Goal: Information Seeking & Learning: Learn about a topic

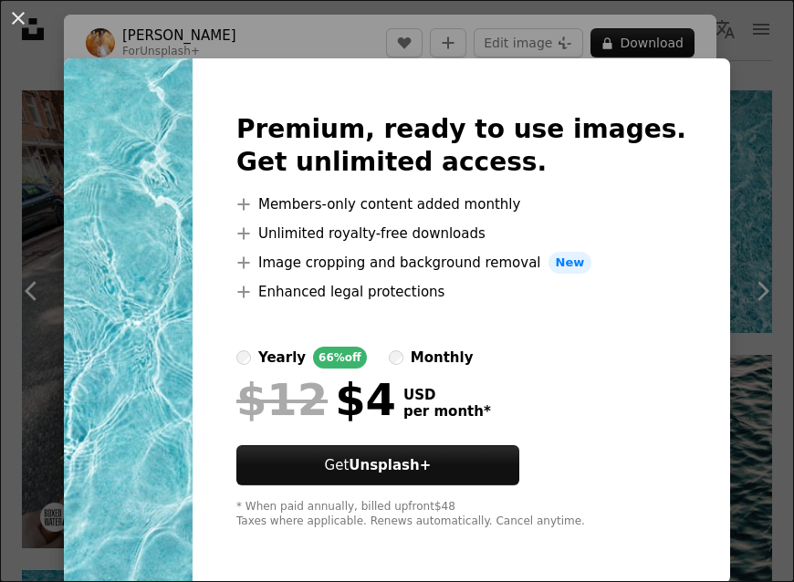
scroll to position [0, 918]
click at [556, 581] on div "An X shape Premium, ready to use images. Get unlimited access. A plus sign Memb…" at bounding box center [397, 291] width 794 height 582
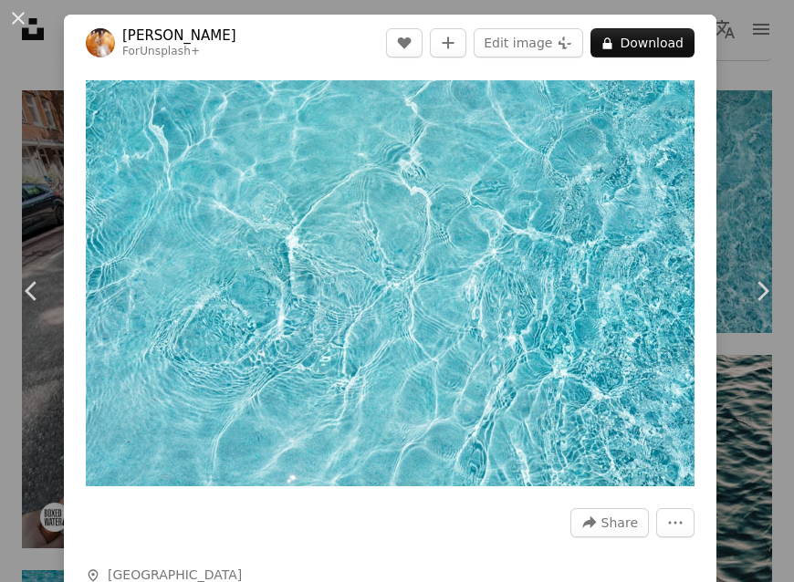
click at [688, 34] on button "A lock Download" at bounding box center [642, 42] width 104 height 29
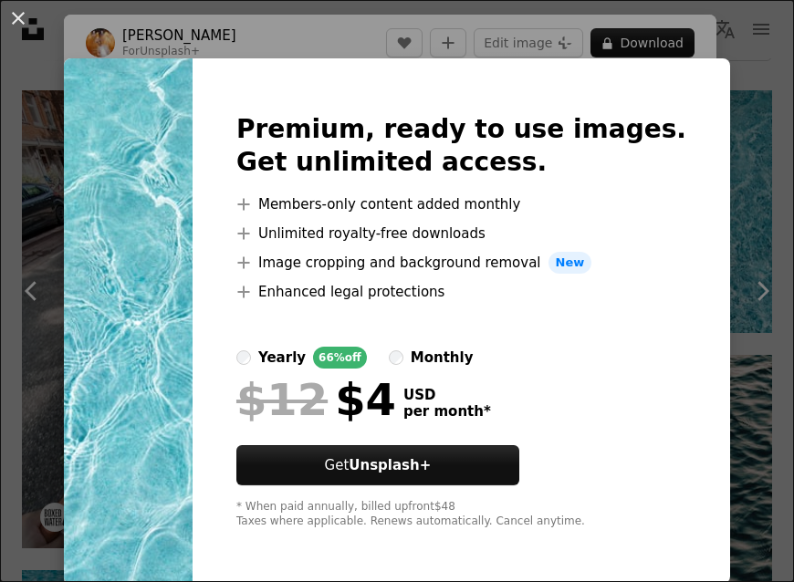
click at [787, 291] on div "An X shape Premium, ready to use images. Get unlimited access. A plus sign Memb…" at bounding box center [397, 291] width 794 height 582
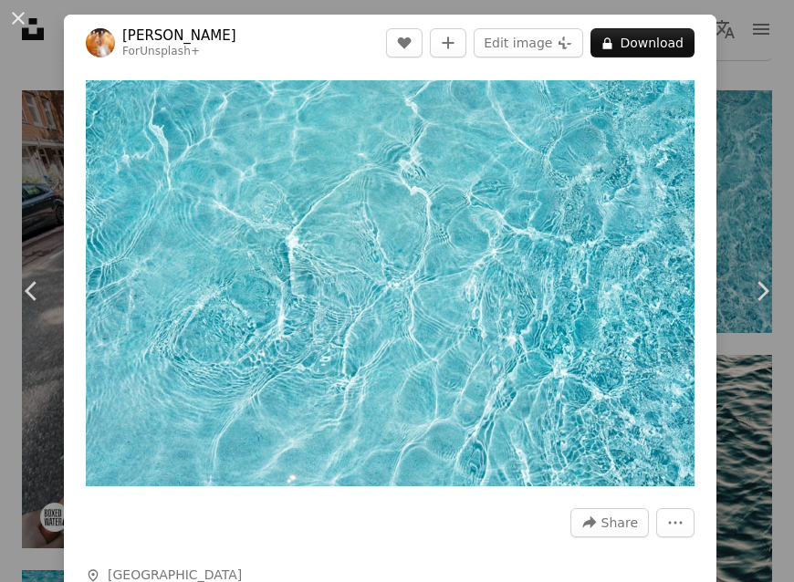
click at [769, 287] on link "Chevron right" at bounding box center [762, 291] width 64 height 175
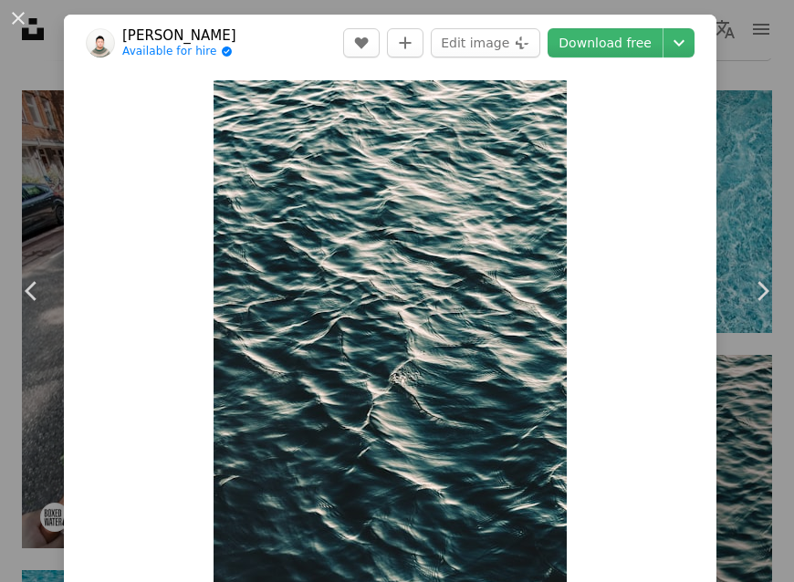
click at [791, 150] on div "An X shape Chevron left Chevron right [PERSON_NAME] Available for hire A checkm…" at bounding box center [397, 291] width 794 height 582
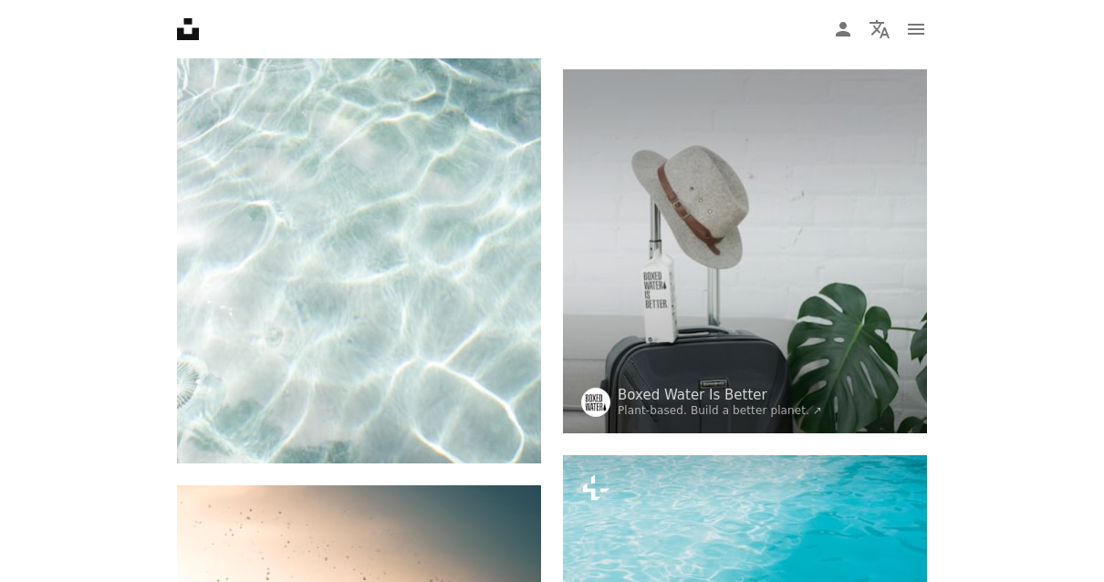
scroll to position [1657, 0]
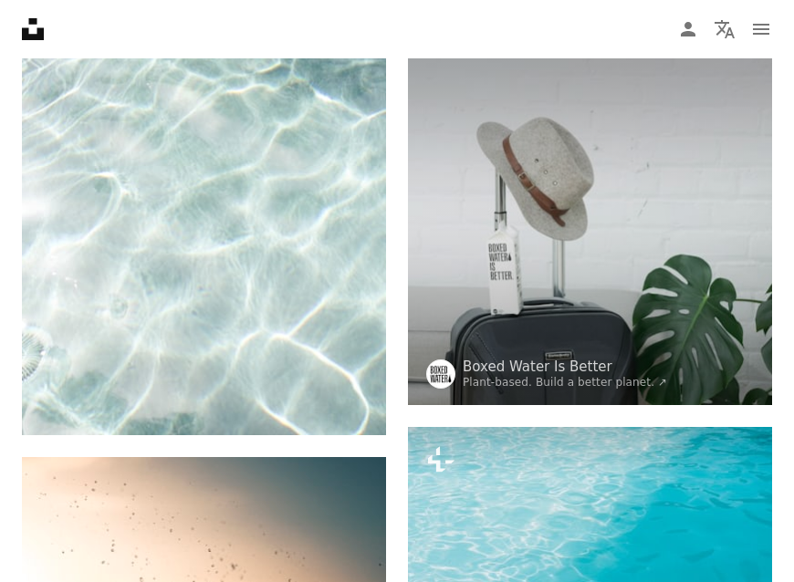
click at [591, 569] on img at bounding box center [590, 548] width 364 height 243
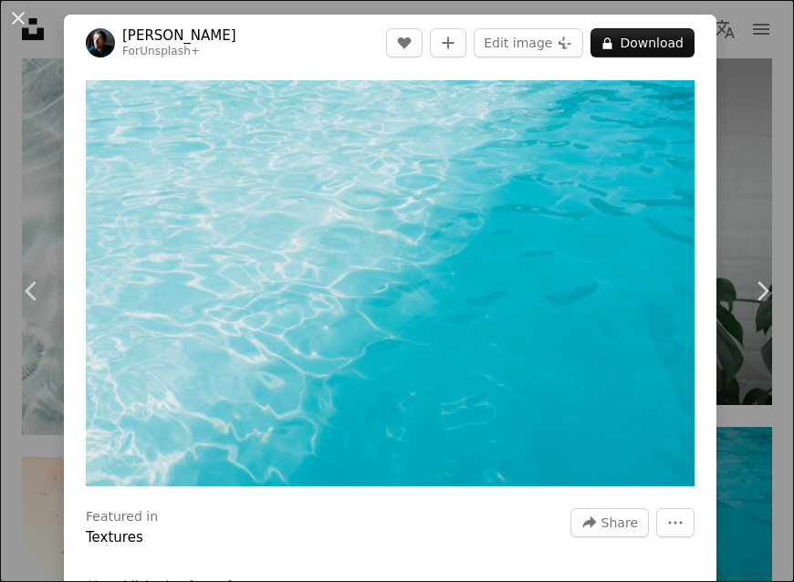
click at [632, 386] on img "Zoom in on this image" at bounding box center [390, 283] width 609 height 406
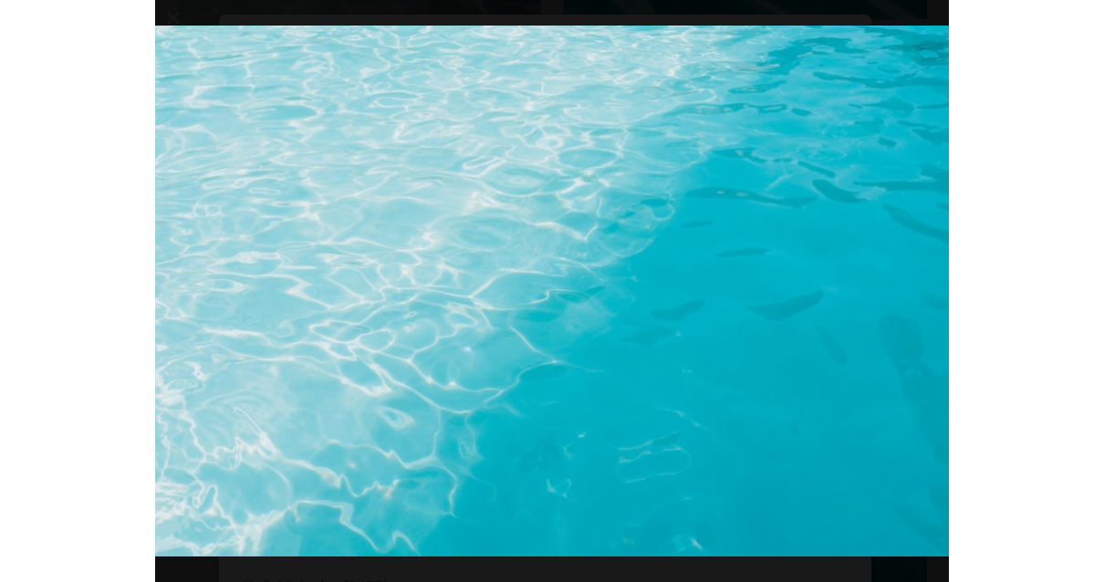
scroll to position [0, 666]
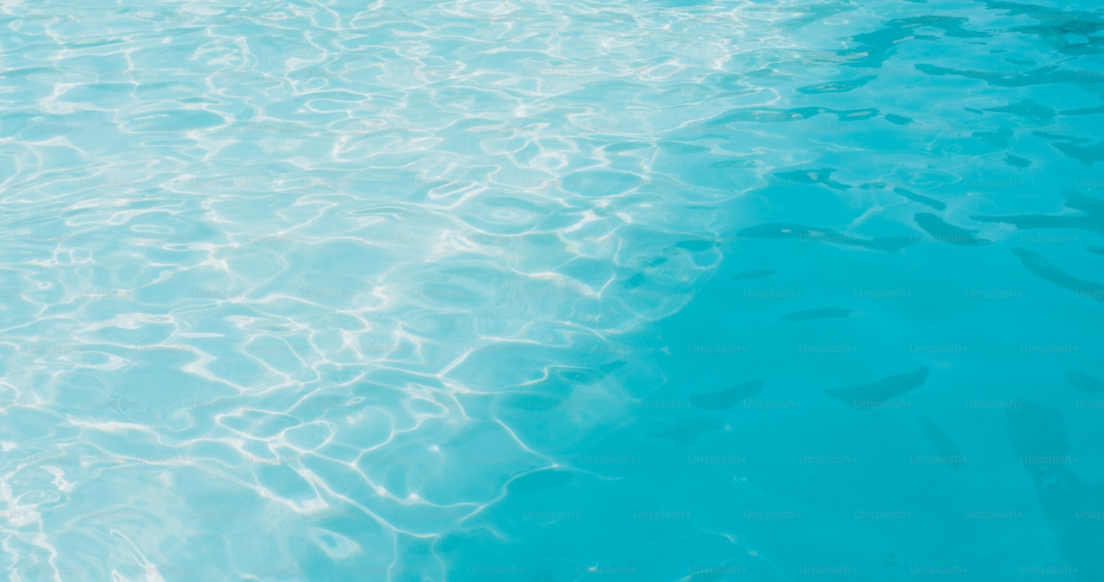
click at [110, 291] on img "Zoom out on this image" at bounding box center [552, 367] width 1106 height 737
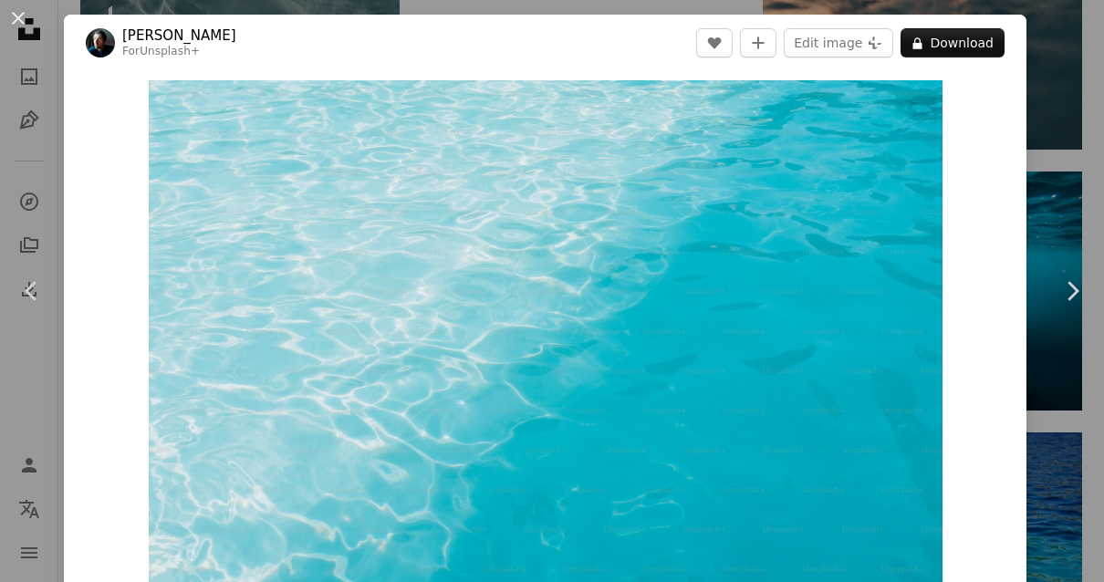
click at [793, 405] on img "Zoom in on this image" at bounding box center [546, 344] width 794 height 529
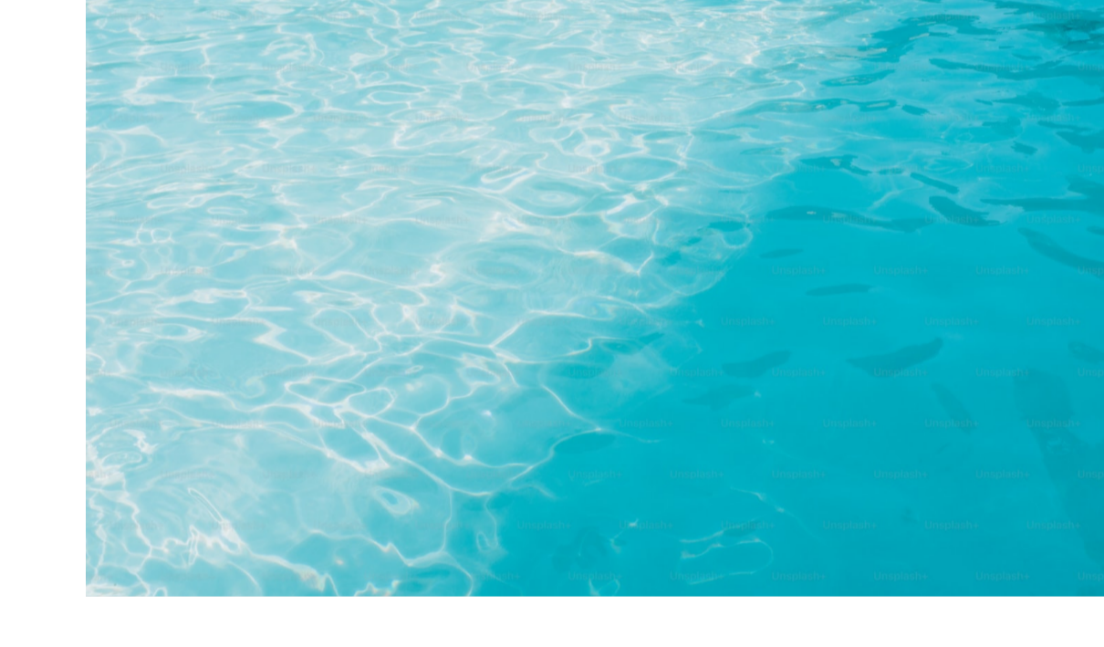
scroll to position [2373, 0]
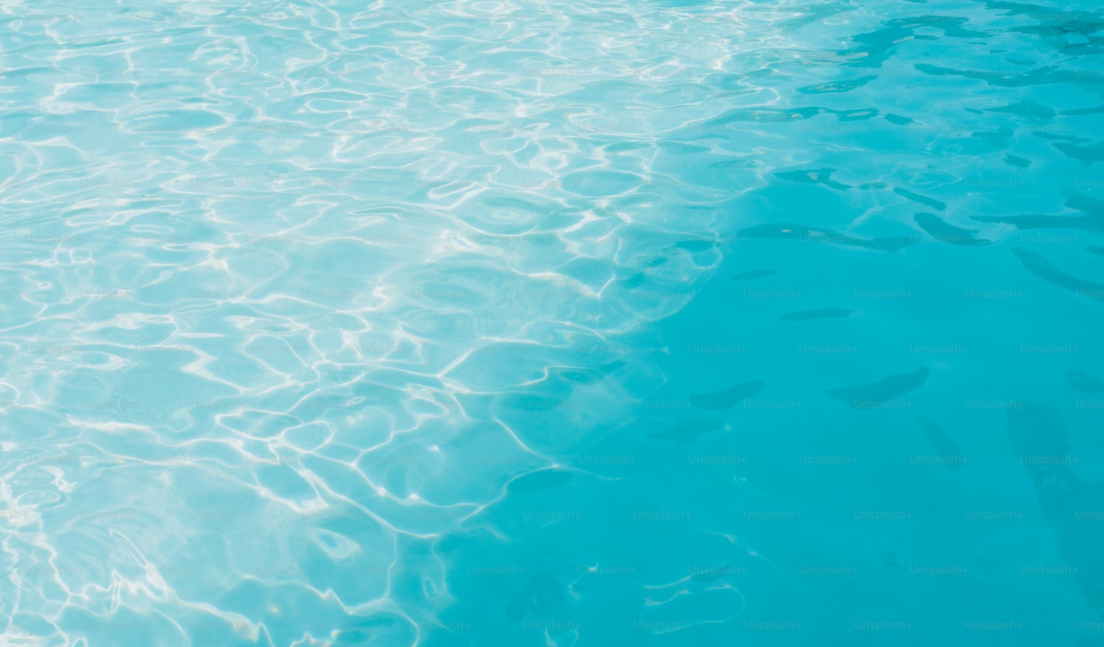
click at [475, 402] on img "Zoom out on this image" at bounding box center [552, 367] width 1106 height 737
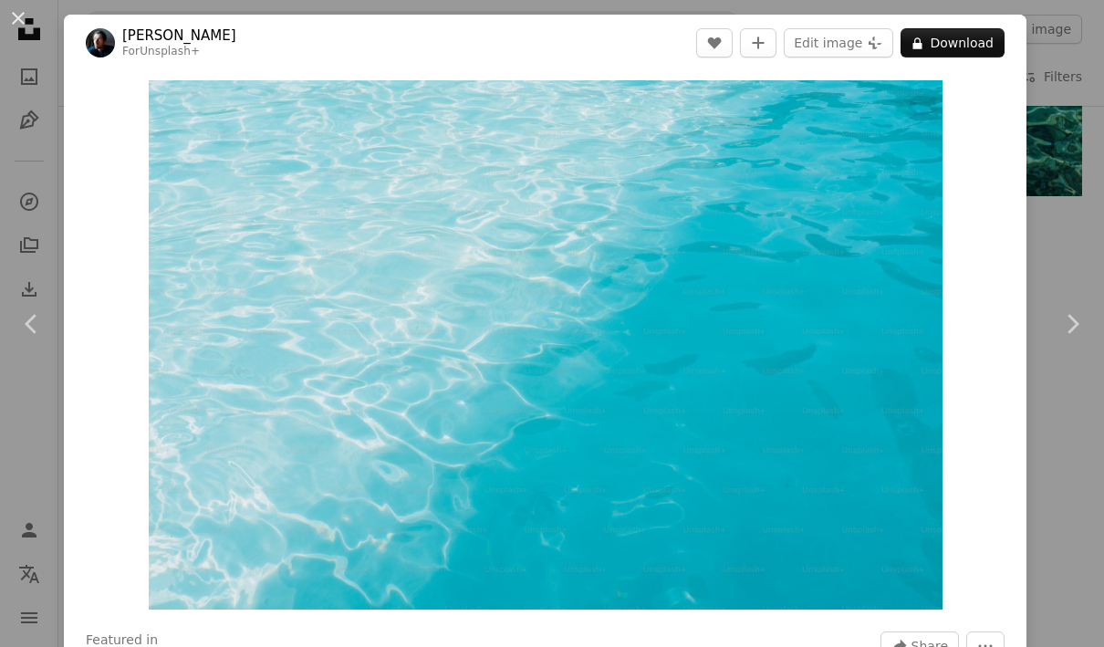
click at [793, 259] on div "Zoom in" at bounding box center [545, 345] width 963 height 548
click at [793, 333] on icon at bounding box center [1074, 323] width 12 height 19
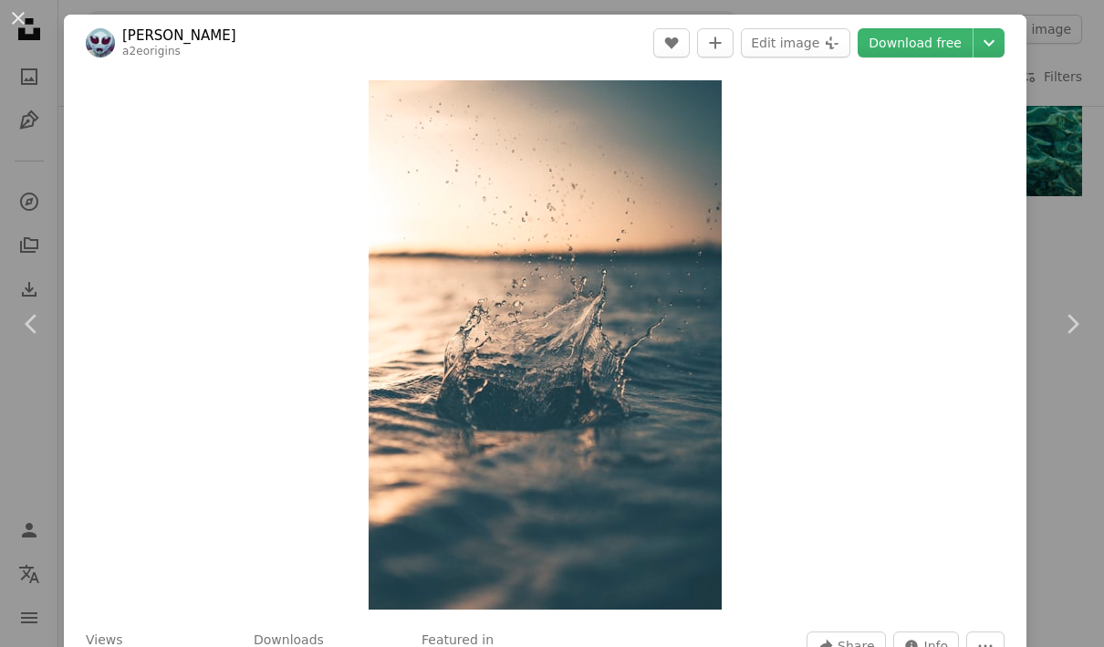
click at [13, 17] on button "An X shape" at bounding box center [18, 18] width 22 height 22
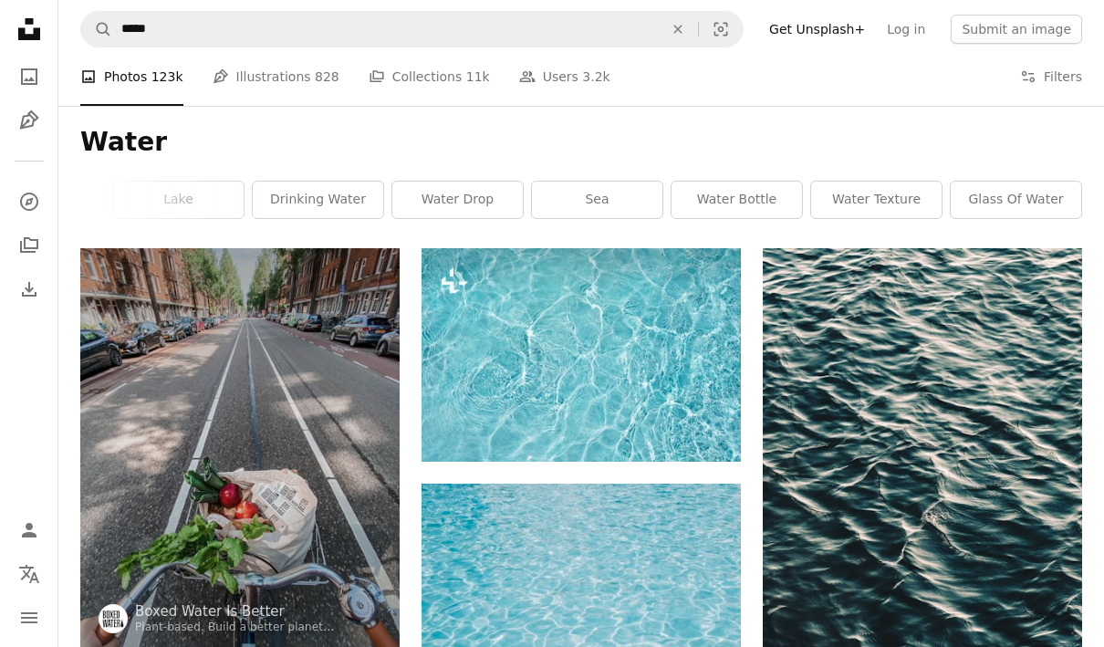
scroll to position [5, 0]
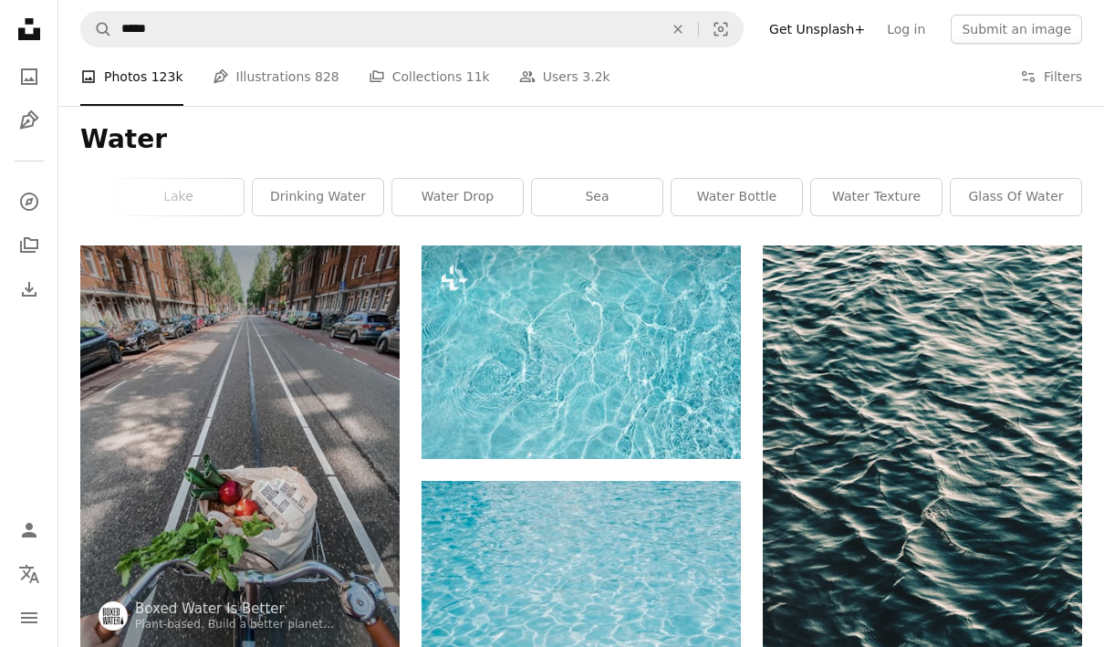
click at [523, 325] on img at bounding box center [581, 352] width 319 height 214
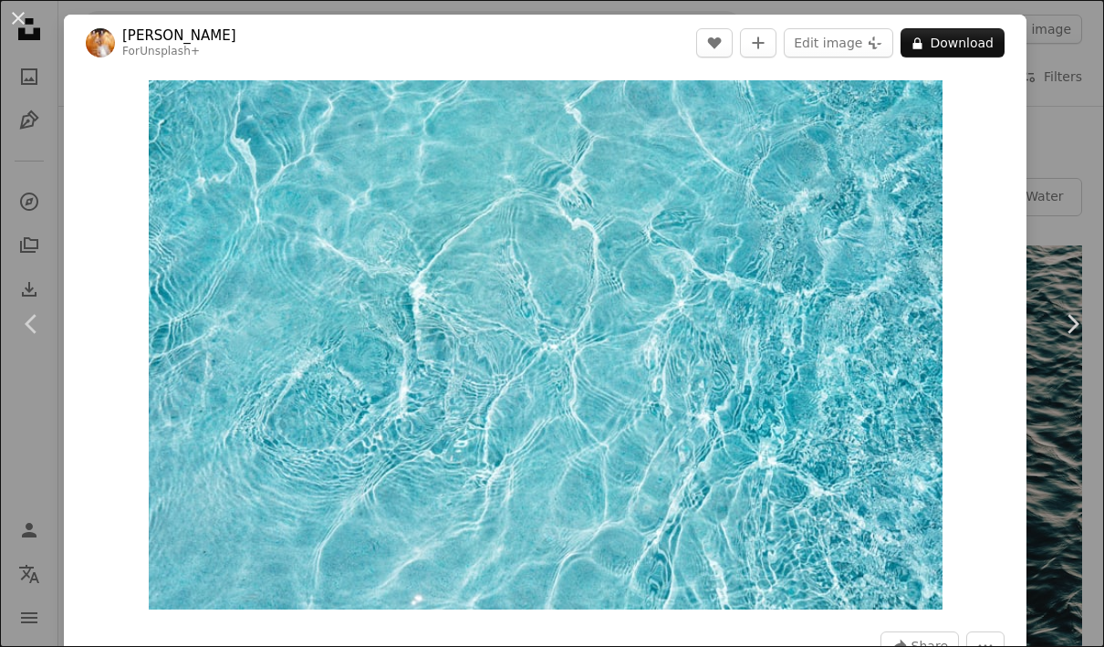
scroll to position [0, 17]
click at [272, 296] on img "Zoom in on this image" at bounding box center [546, 344] width 794 height 529
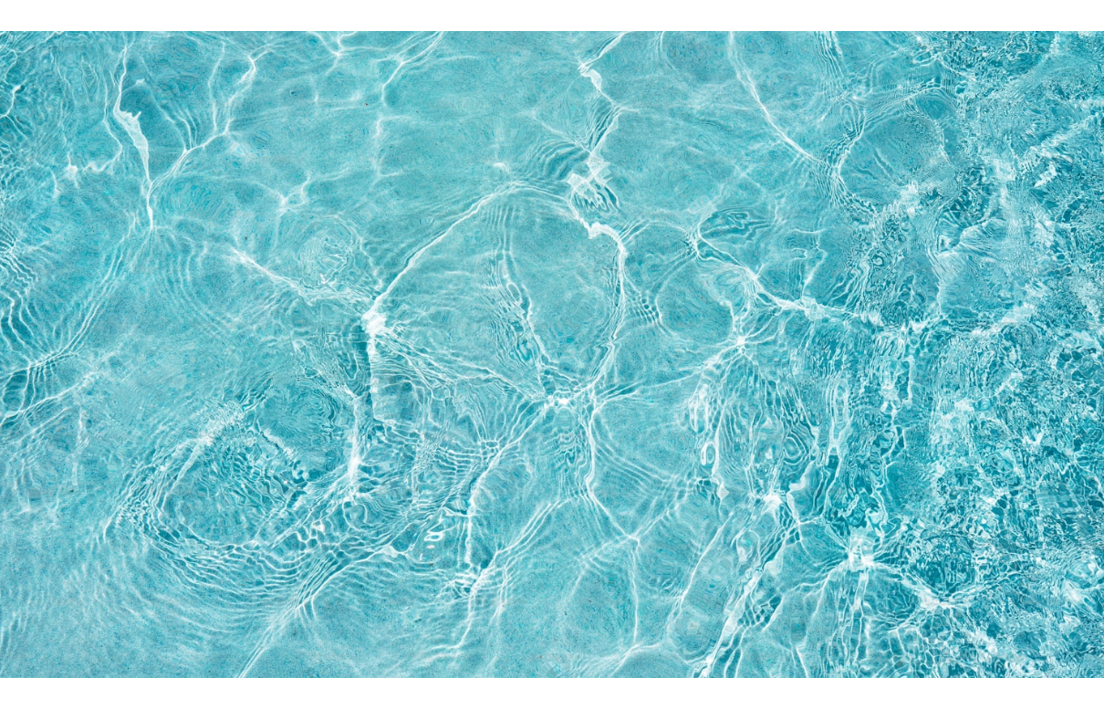
scroll to position [0, 0]
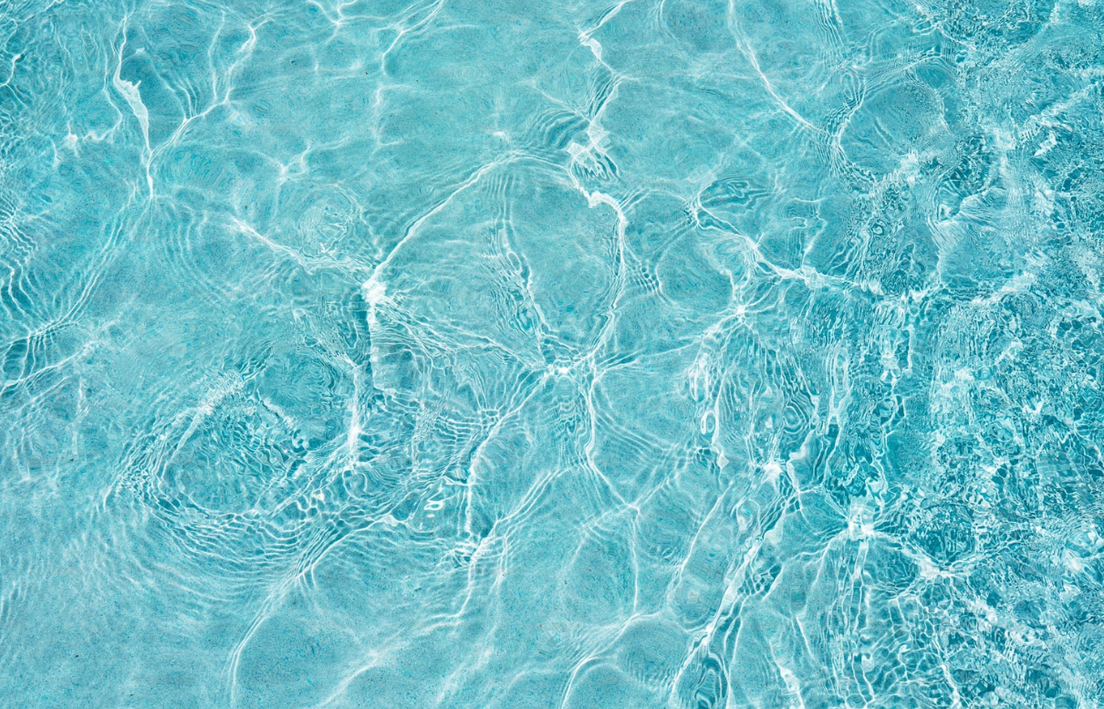
click at [793, 121] on img "Zoom out on this image" at bounding box center [552, 367] width 1106 height 737
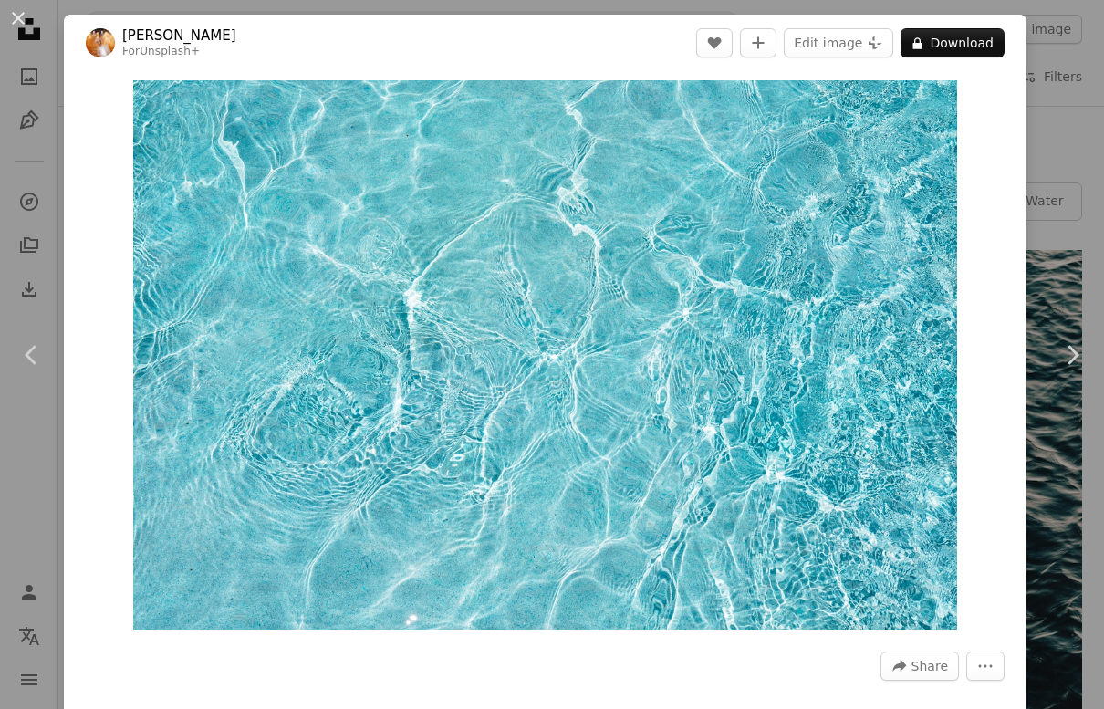
click at [793, 382] on link "Chevron right" at bounding box center [1072, 354] width 64 height 175
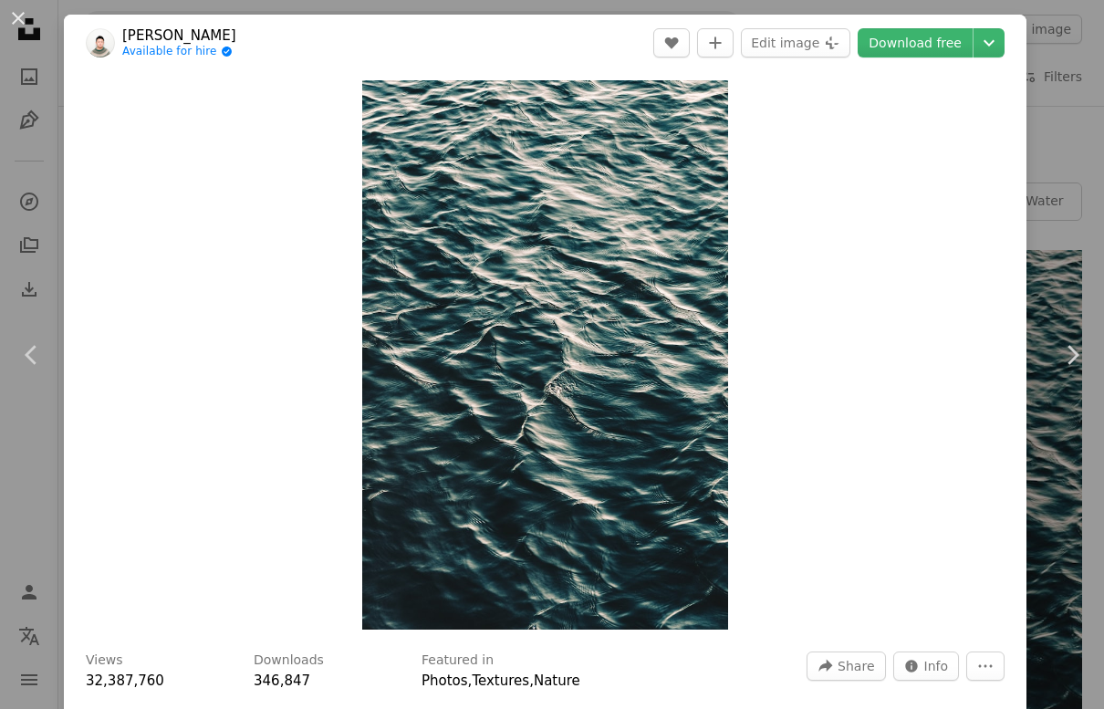
click at [793, 127] on div "An X shape Chevron left Chevron right [PERSON_NAME] Available for hire A checkm…" at bounding box center [552, 354] width 1104 height 709
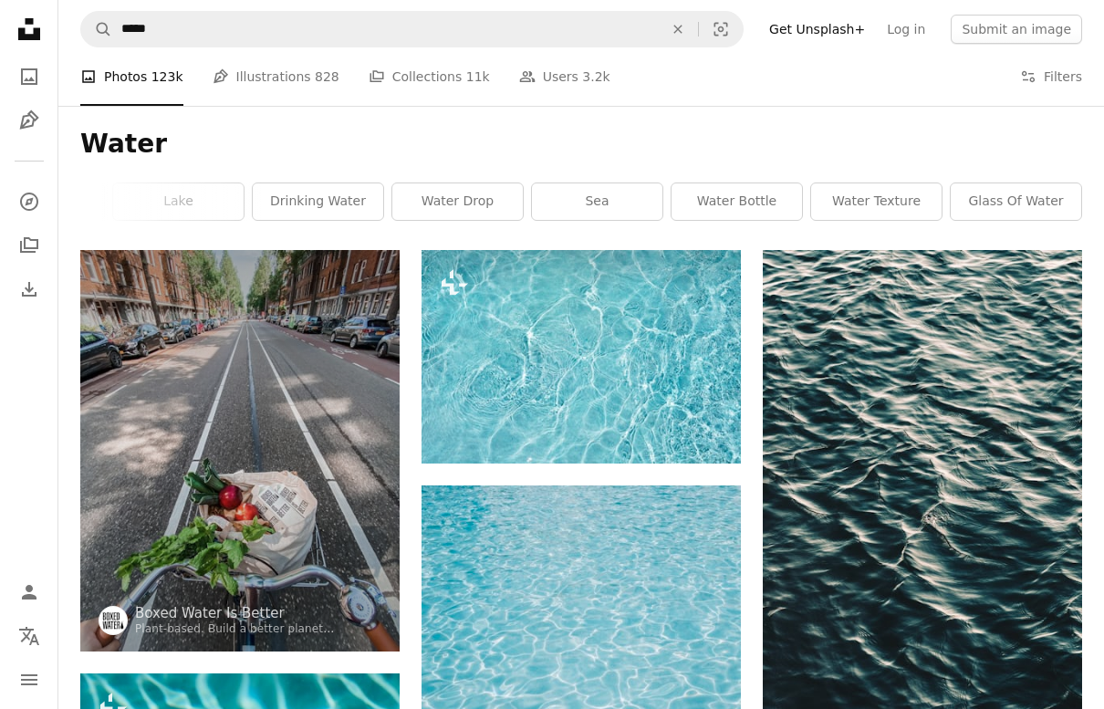
click at [642, 191] on link "sea" at bounding box center [597, 201] width 131 height 37
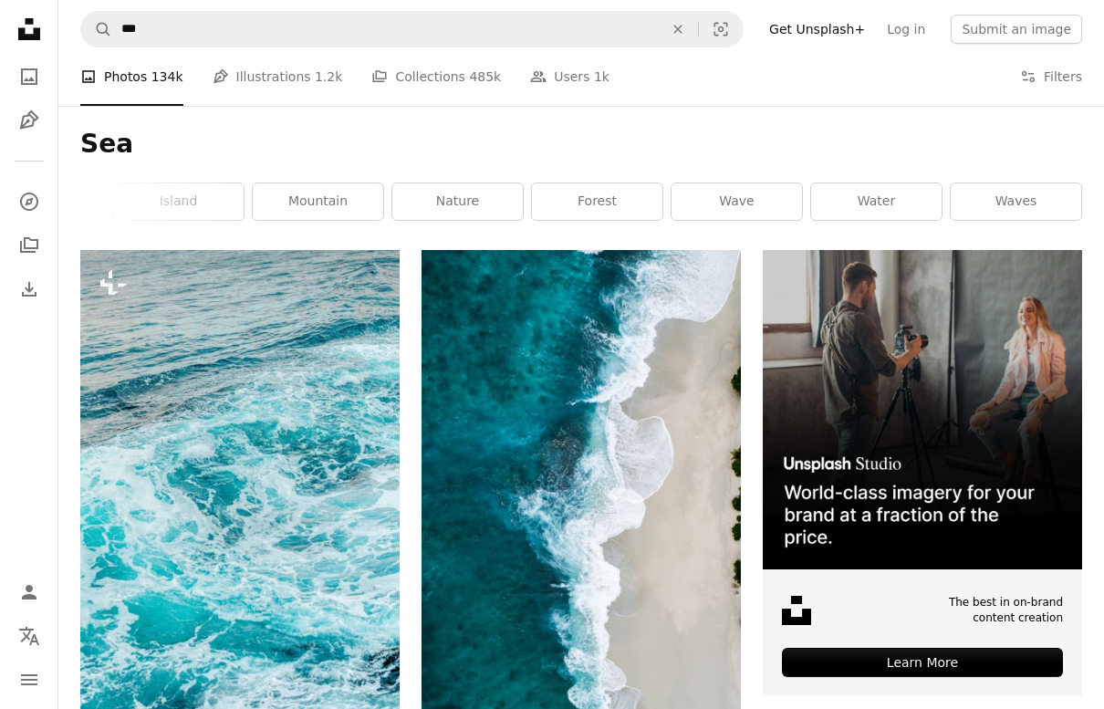
scroll to position [0, 666]
click at [696, 27] on icon "An X shape" at bounding box center [678, 29] width 40 height 15
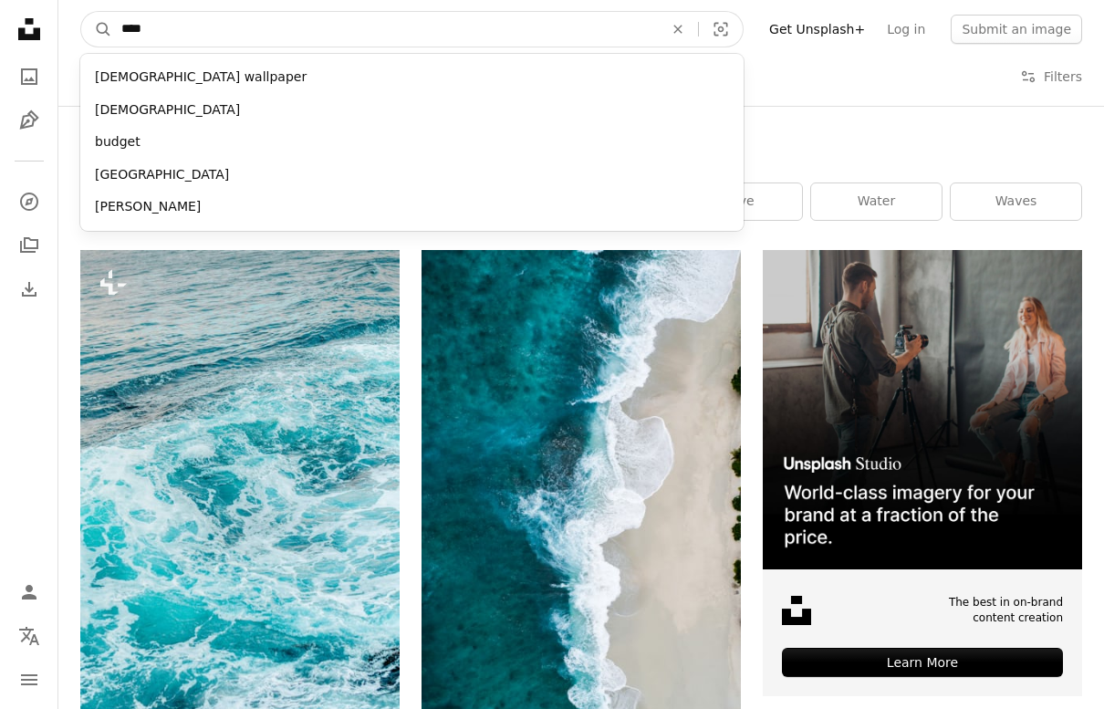
type input "*****"
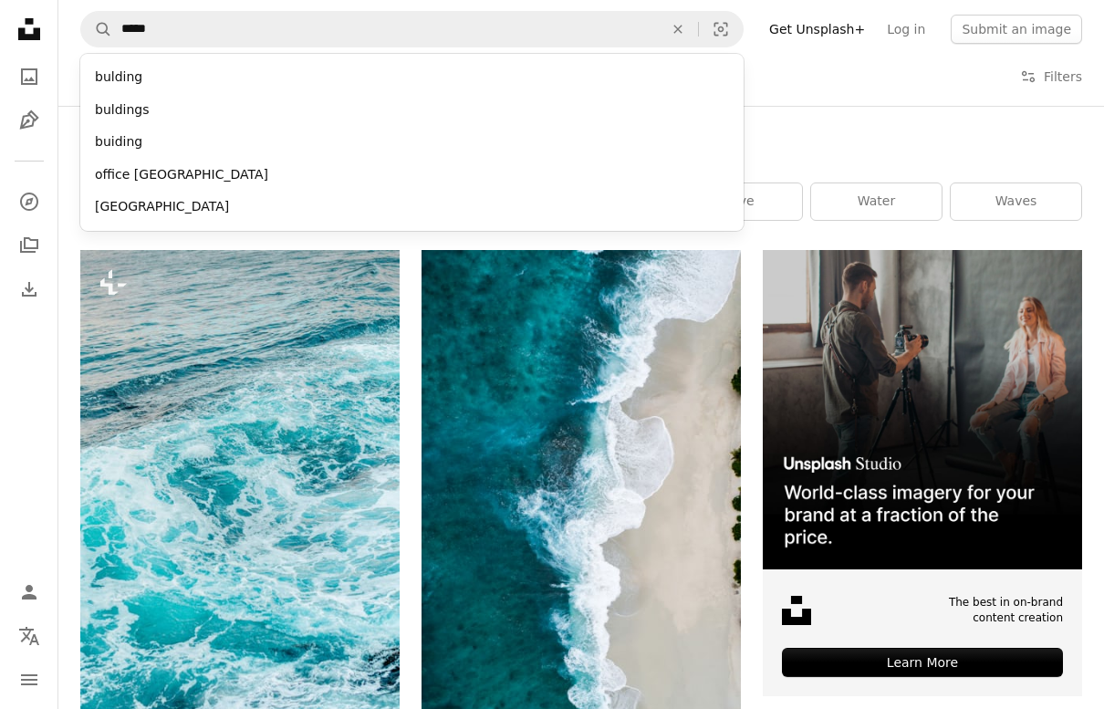
click at [116, 71] on div "bulding" at bounding box center [411, 77] width 663 height 33
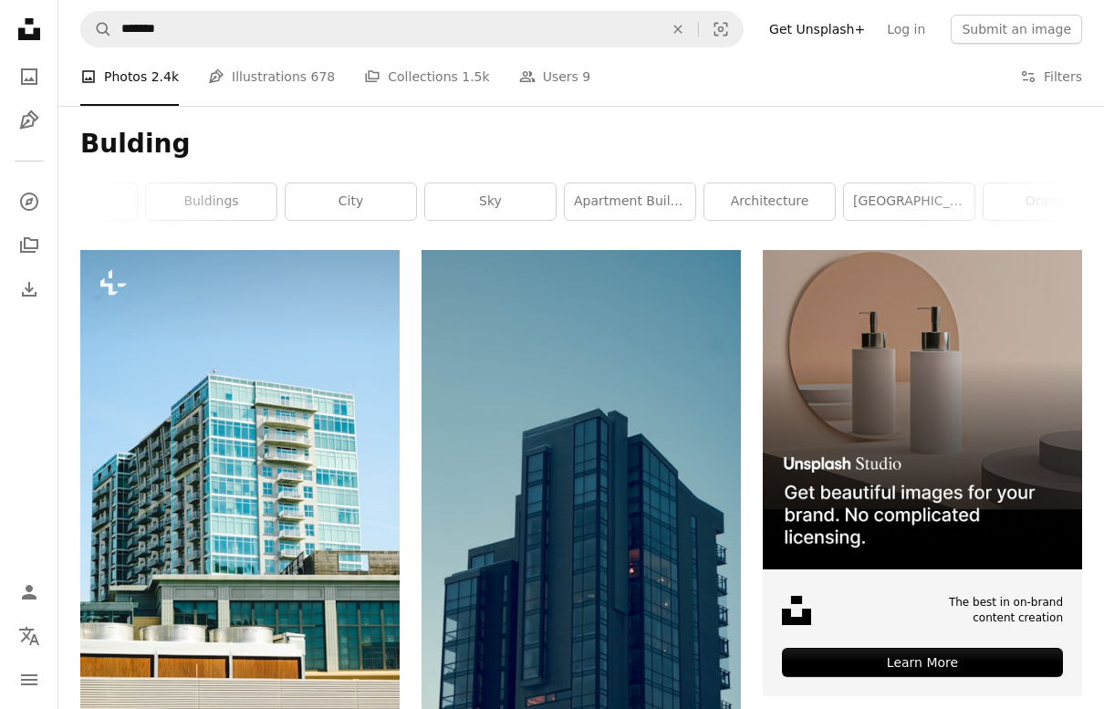
scroll to position [0, 20]
click at [793, 193] on link "architecture" at bounding box center [824, 201] width 131 height 37
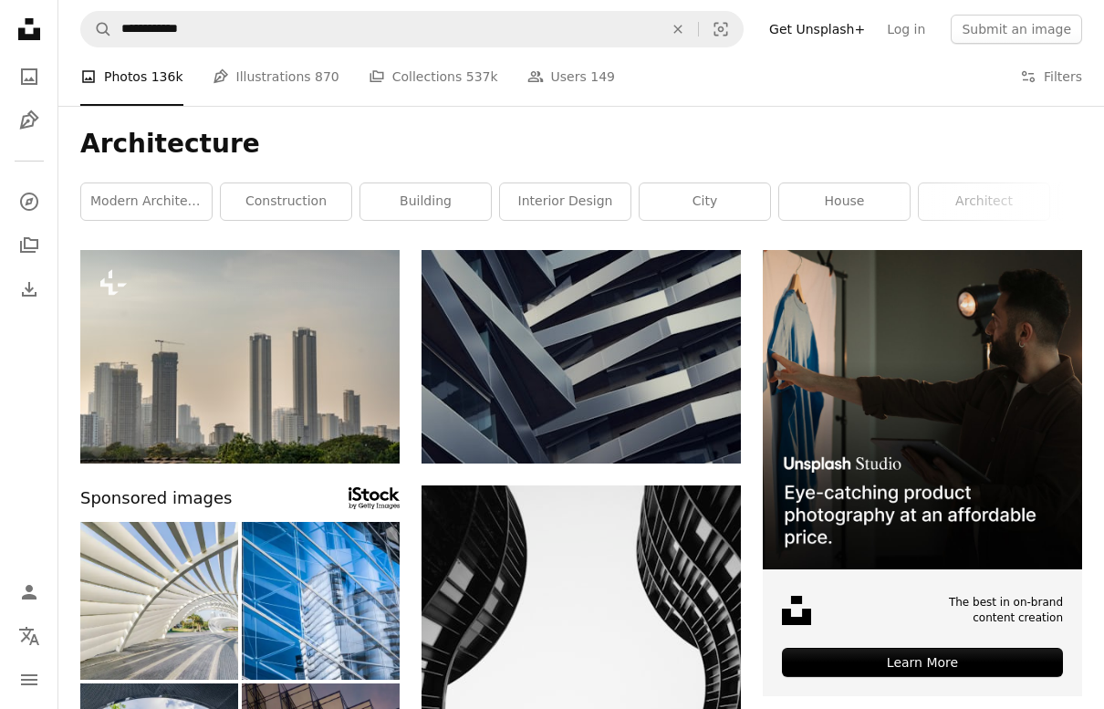
click at [244, 192] on link "construction" at bounding box center [286, 201] width 131 height 37
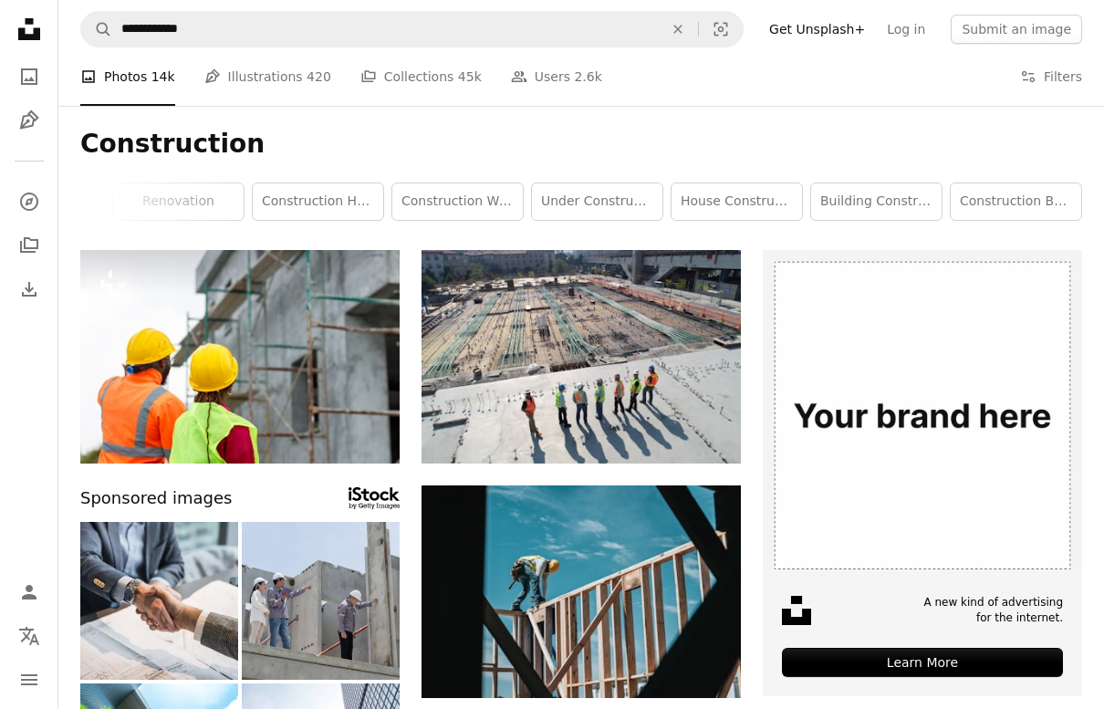
scroll to position [0, 666]
click at [793, 191] on link "building construction" at bounding box center [876, 201] width 131 height 37
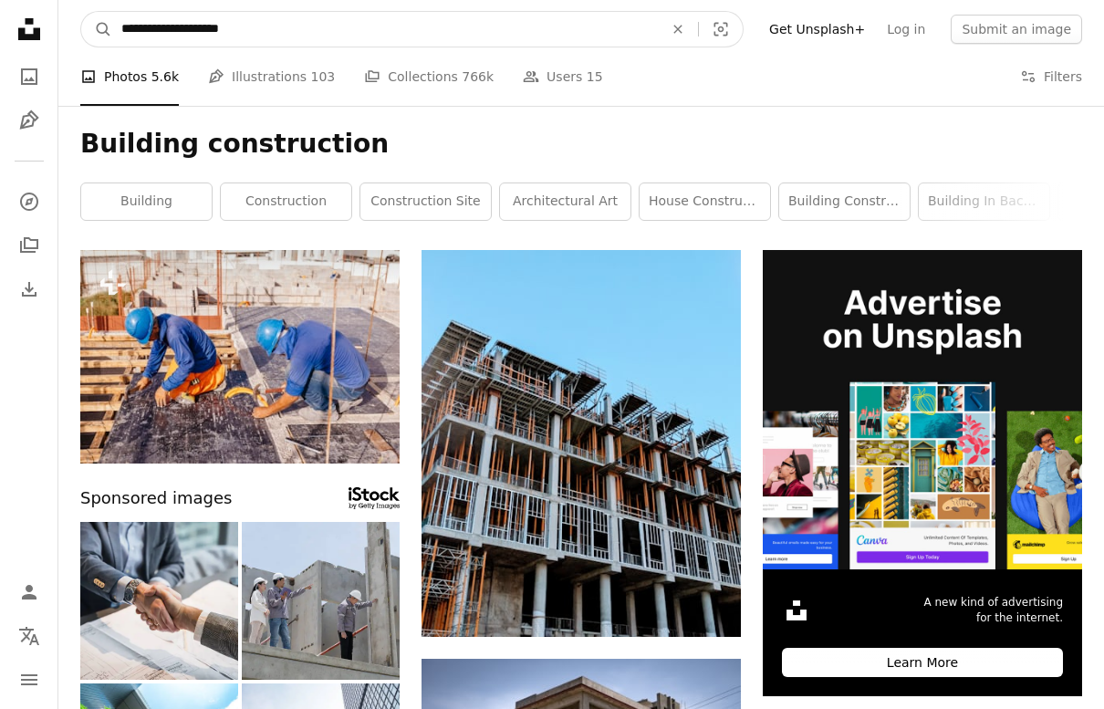
click at [272, 28] on input "**********" at bounding box center [385, 29] width 546 height 35
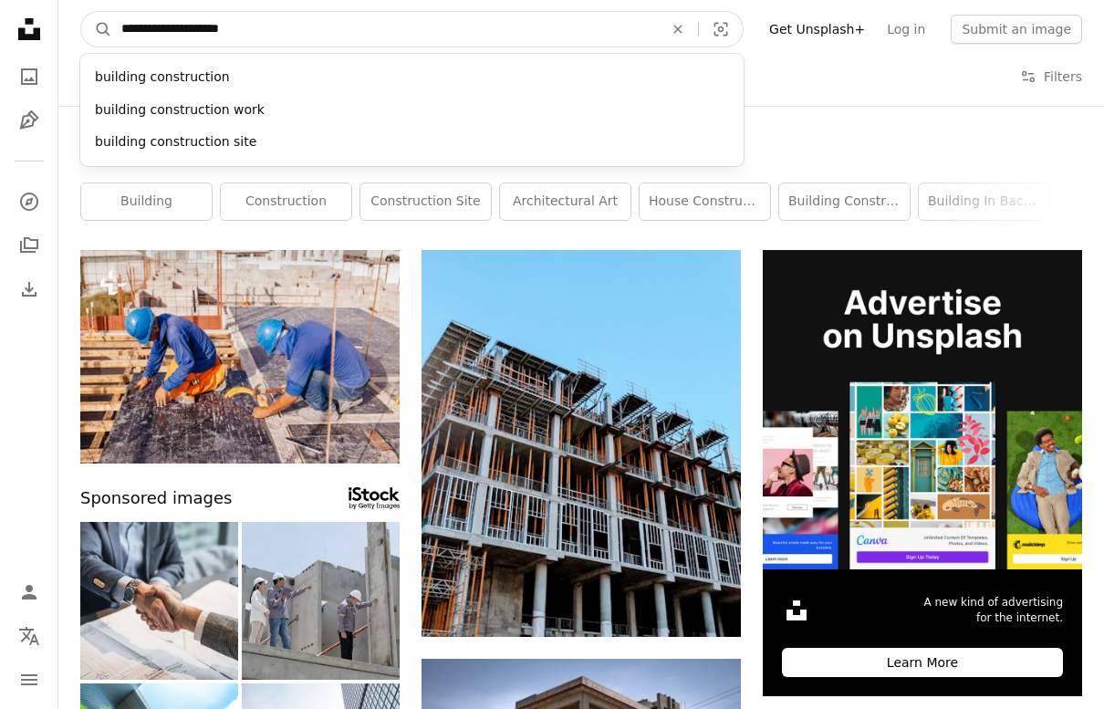
click at [258, 24] on input "**********" at bounding box center [385, 29] width 546 height 35
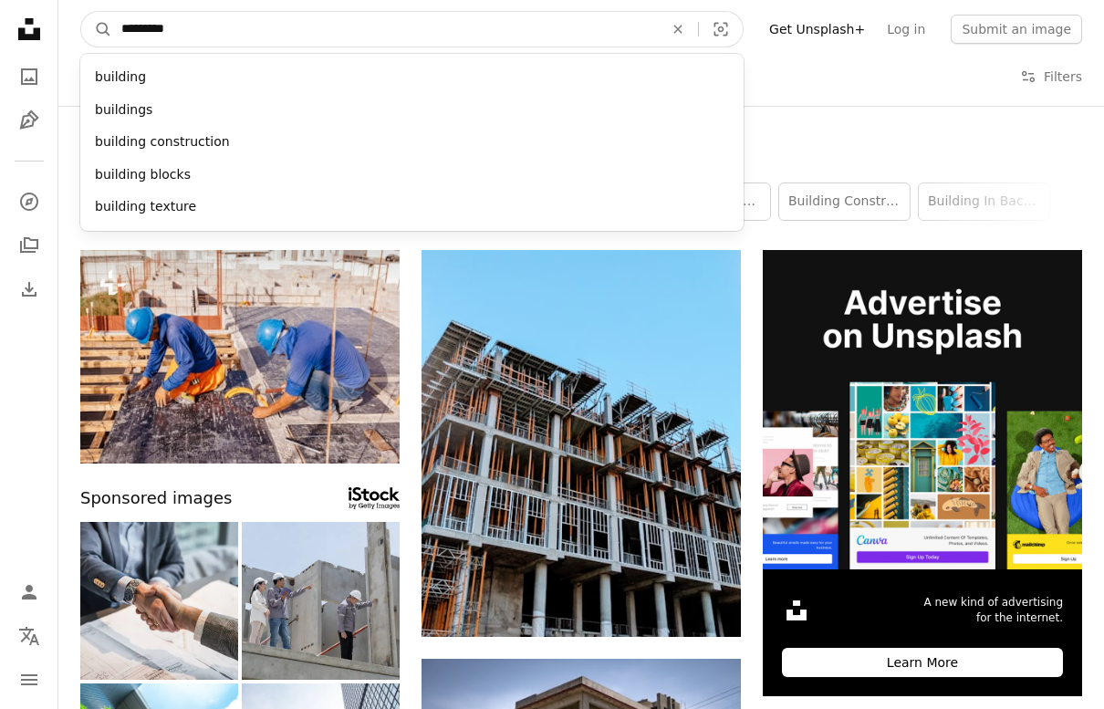
click at [115, 19] on input "********" at bounding box center [385, 29] width 546 height 35
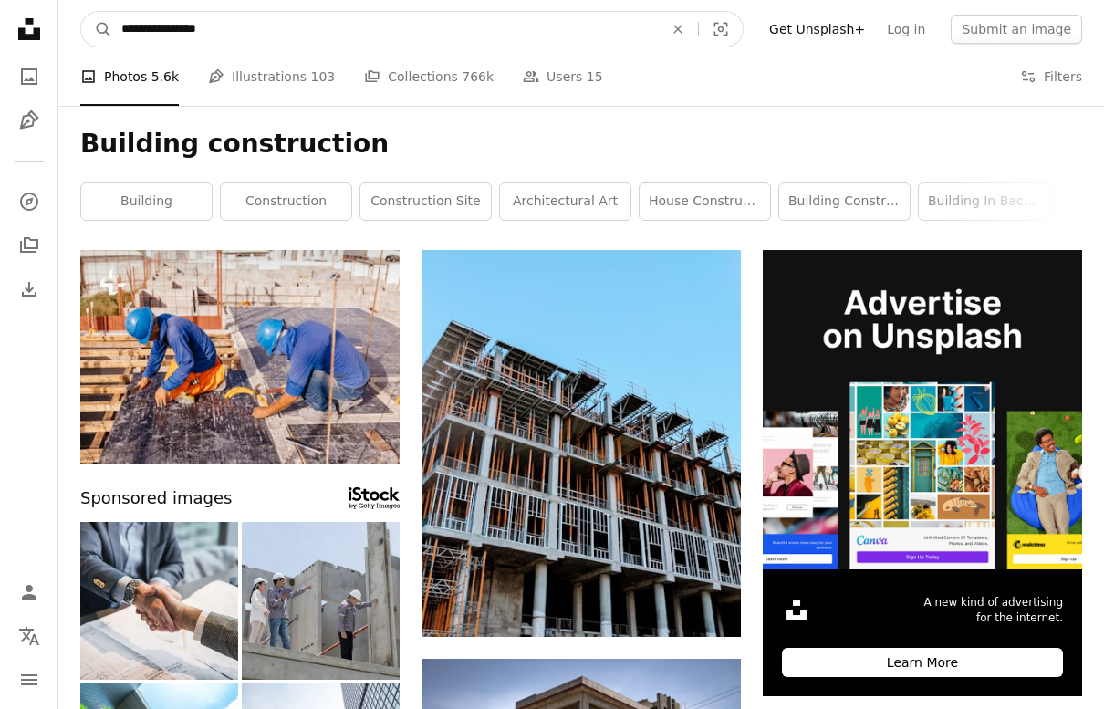
type input "**********"
click at [97, 29] on button "A magnifying glass" at bounding box center [96, 29] width 31 height 35
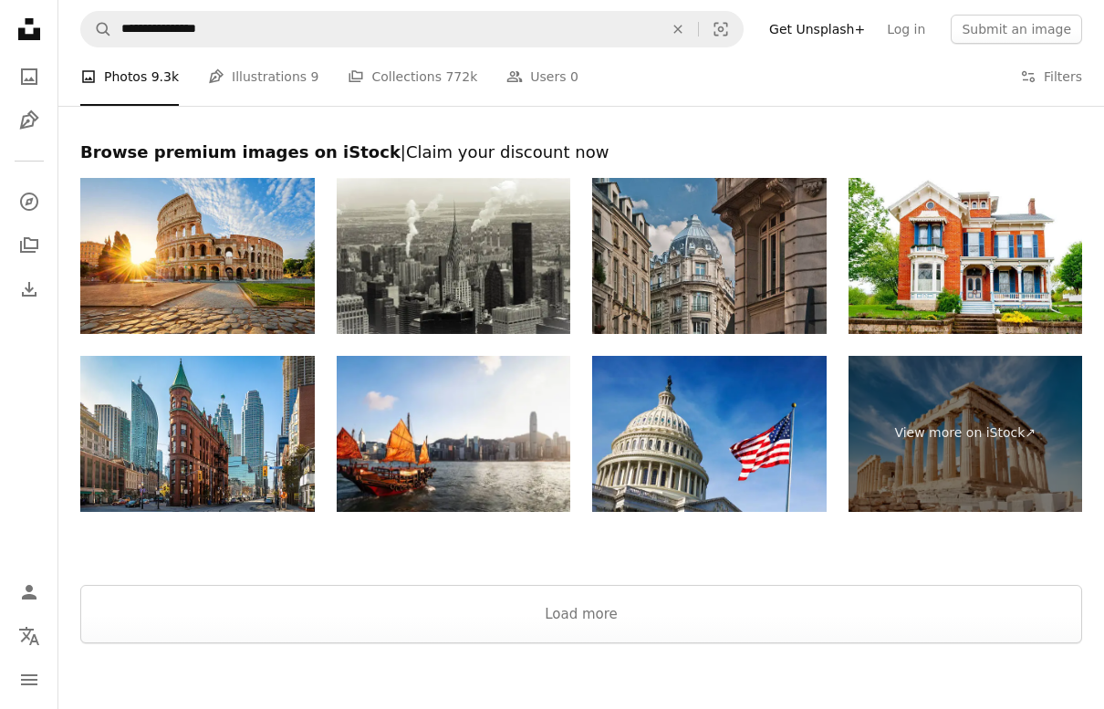
scroll to position [3383, 0]
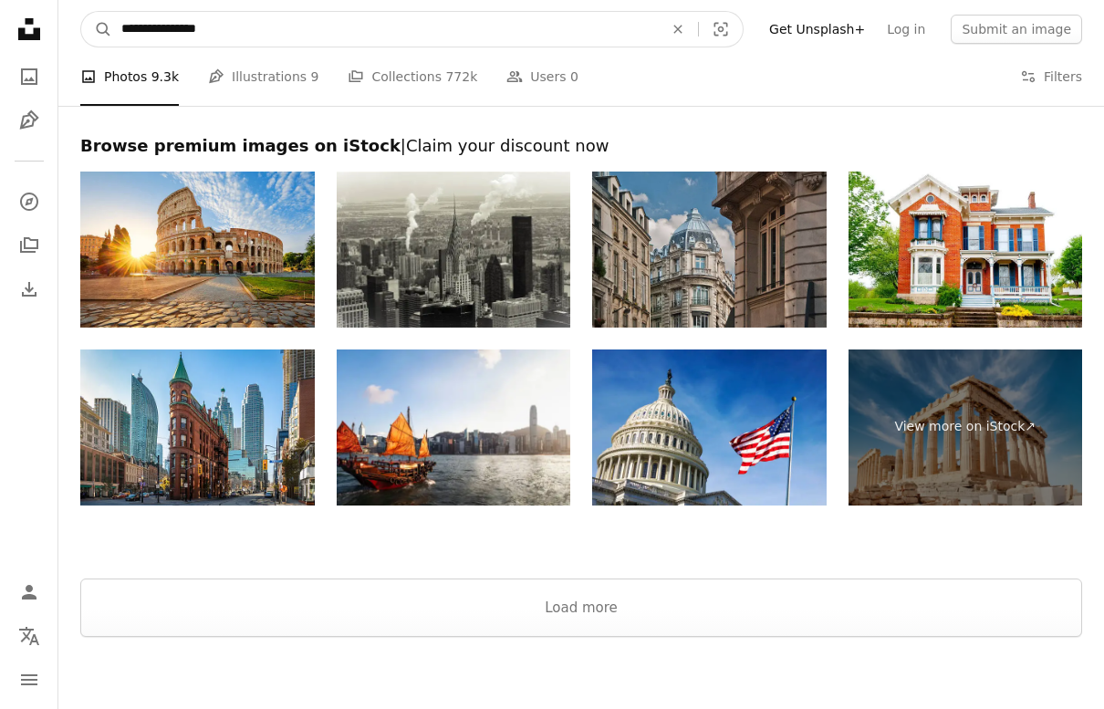
click at [254, 17] on input "**********" at bounding box center [385, 29] width 546 height 35
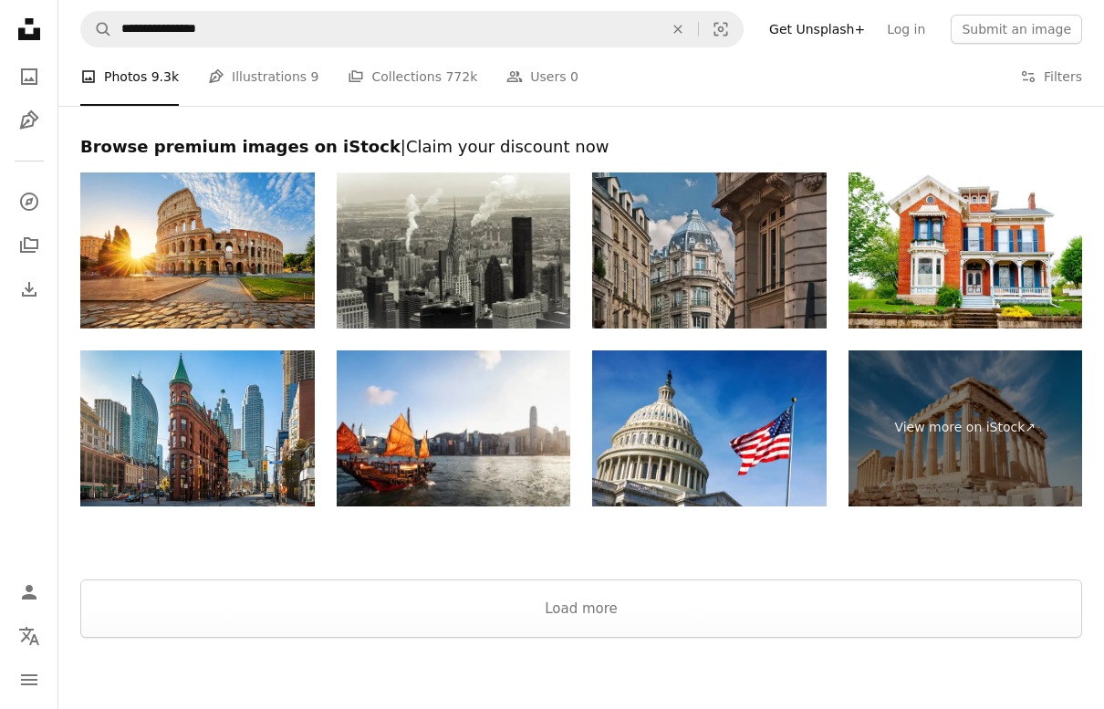
click at [698, 16] on button "An X shape" at bounding box center [678, 29] width 40 height 35
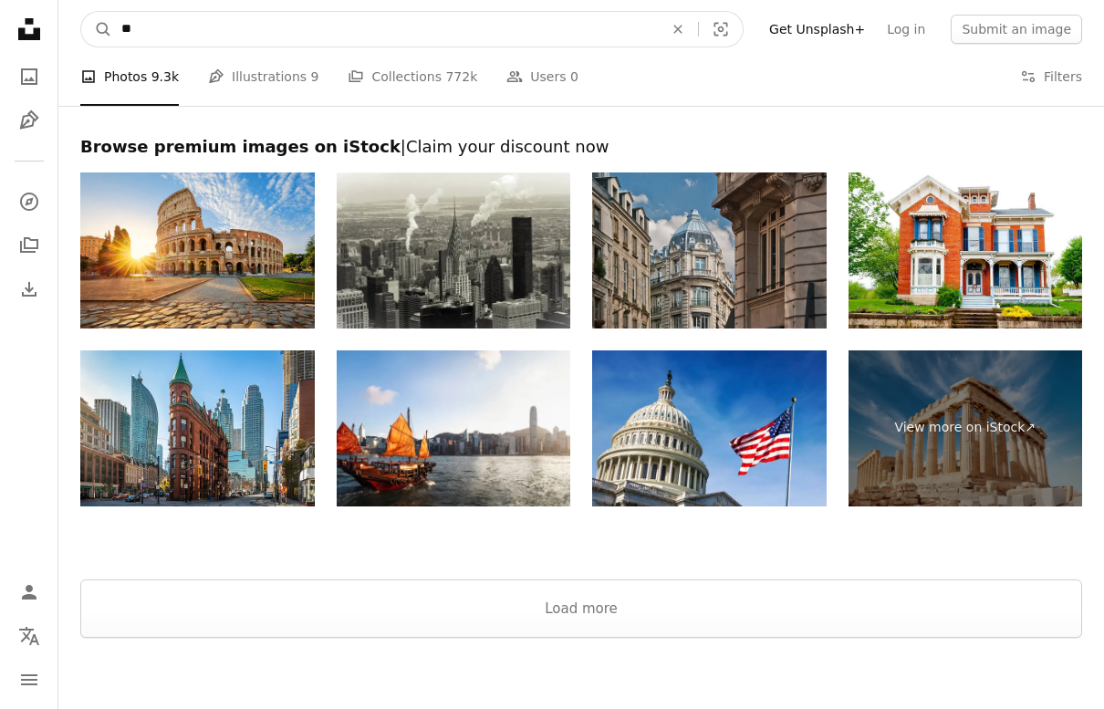
type input "*"
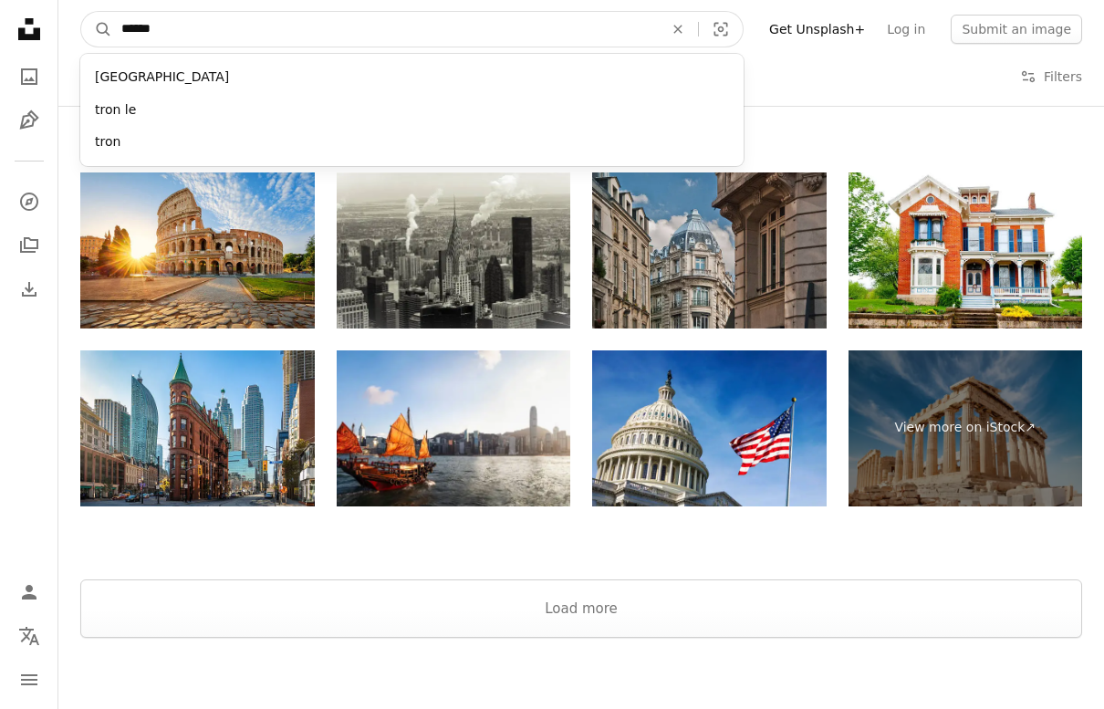
type input "*******"
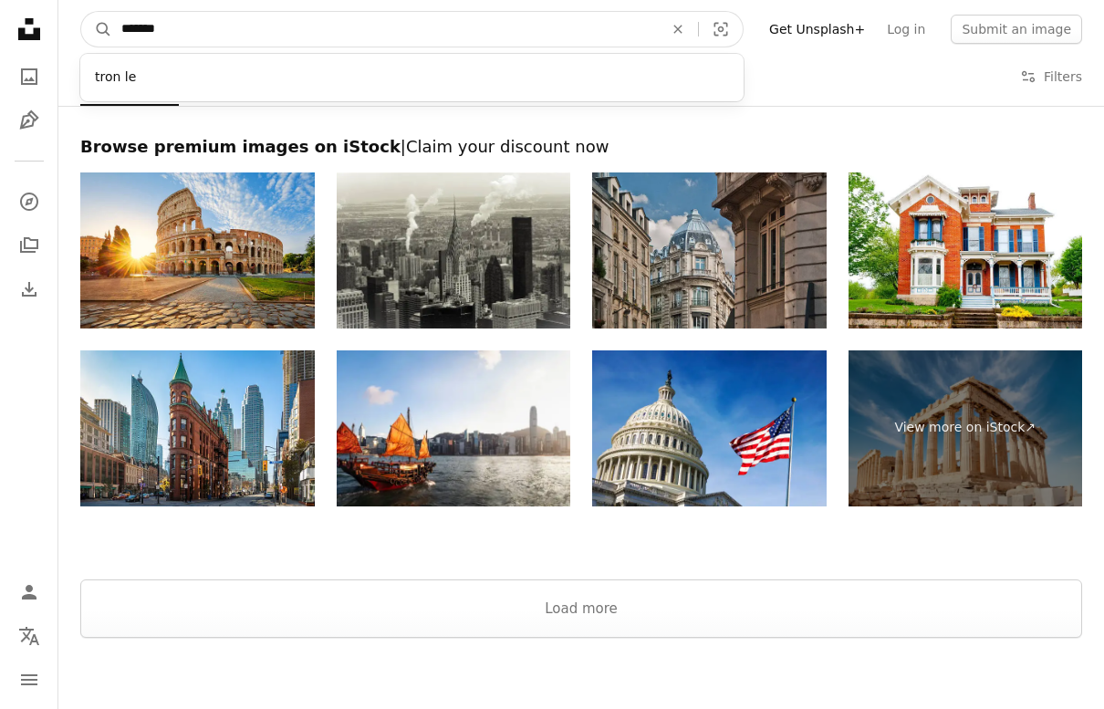
click at [97, 28] on button "A magnifying glass" at bounding box center [96, 29] width 31 height 35
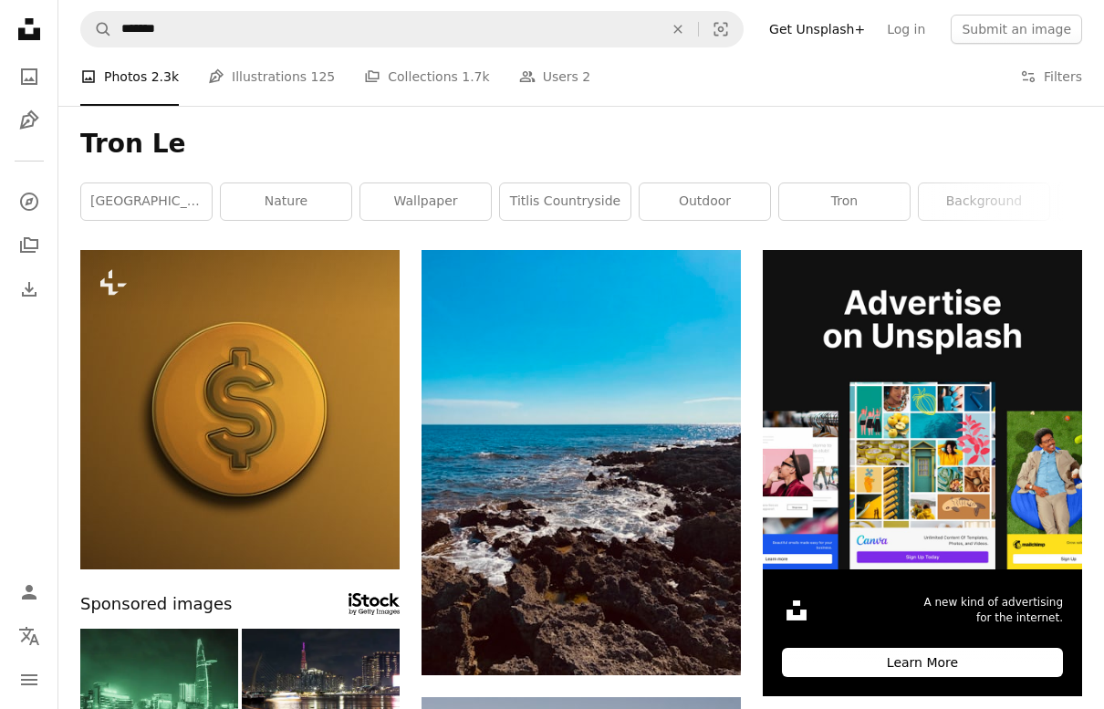
click at [682, 31] on icon "Find visuals sitewide" at bounding box center [678, 29] width 8 height 8
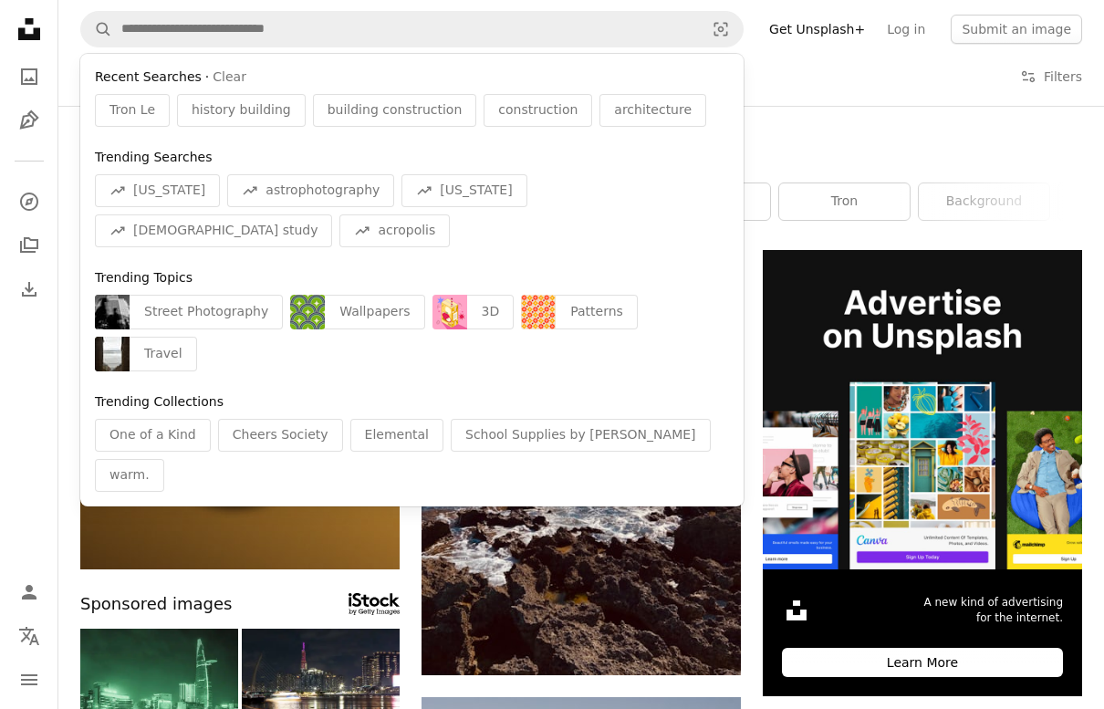
click at [155, 100] on div "Tron Le" at bounding box center [132, 110] width 75 height 33
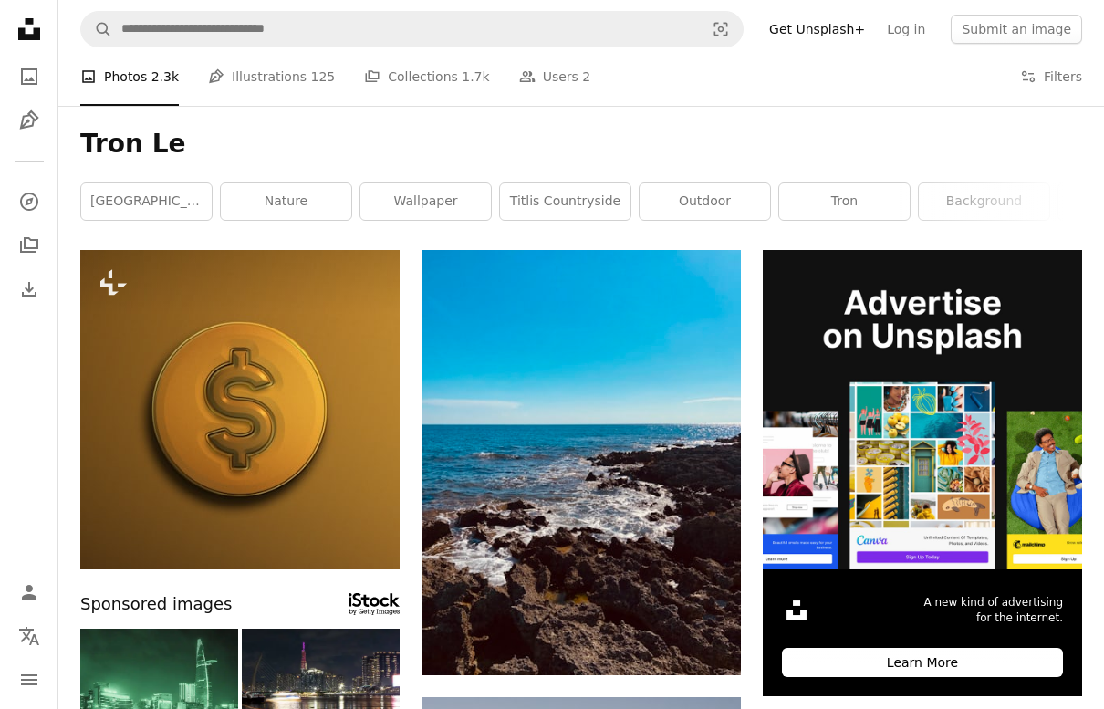
click at [551, 80] on link "People Users 2" at bounding box center [555, 76] width 72 height 58
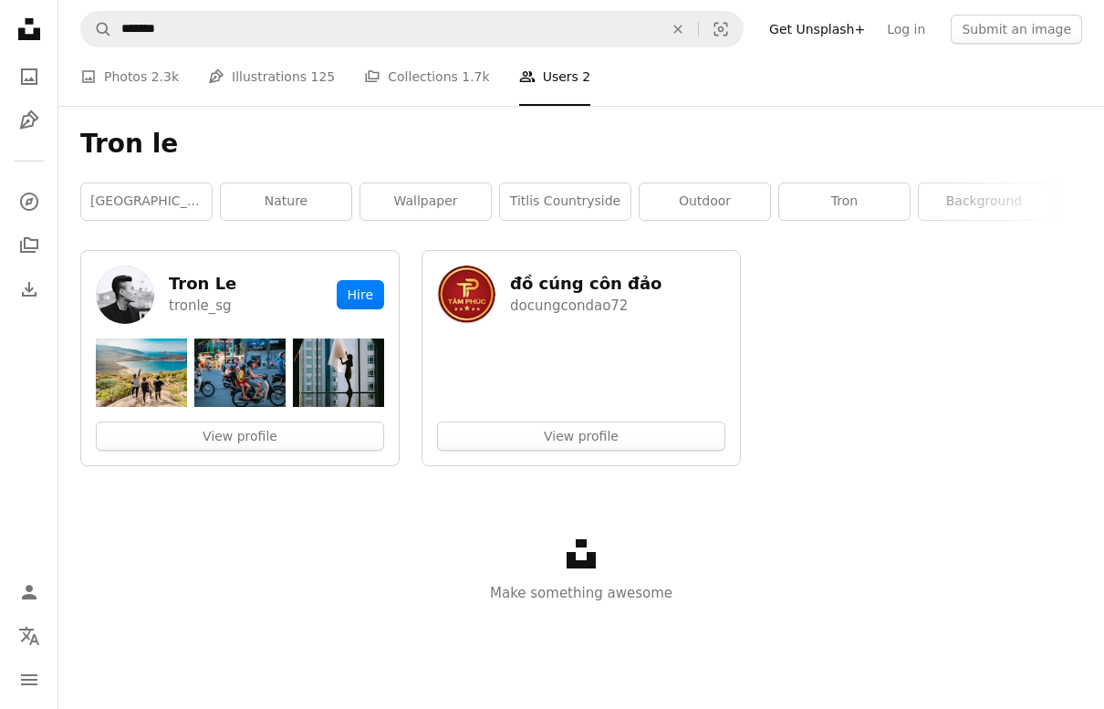
click at [130, 287] on img at bounding box center [125, 295] width 58 height 58
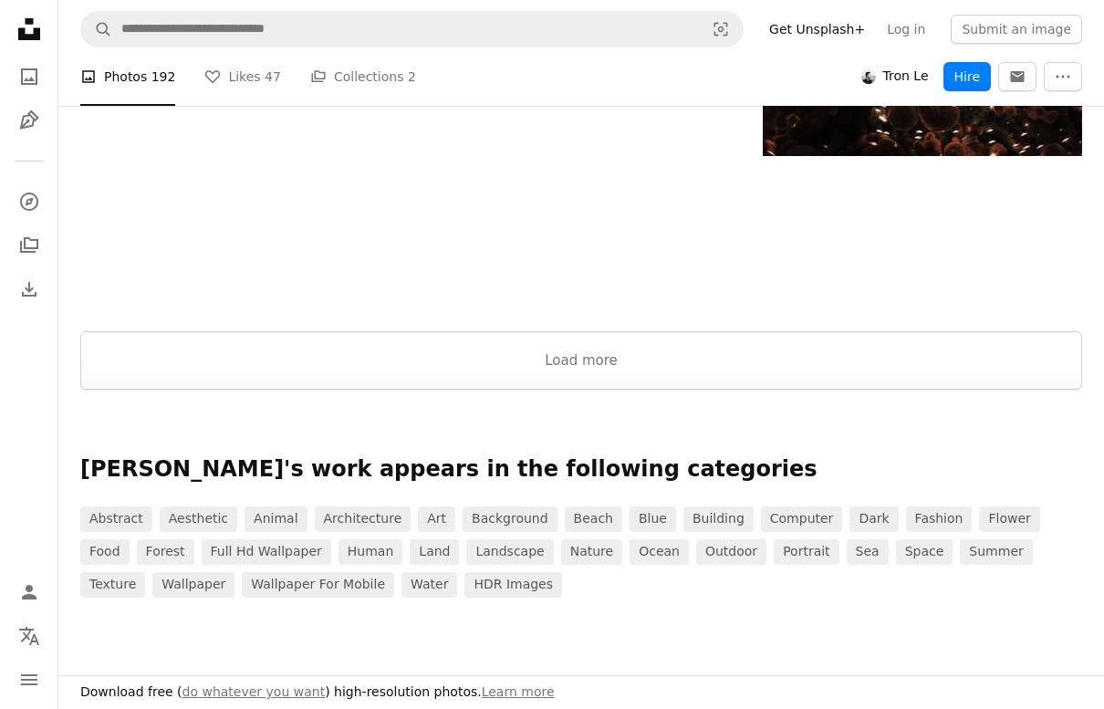
scroll to position [3355, 0]
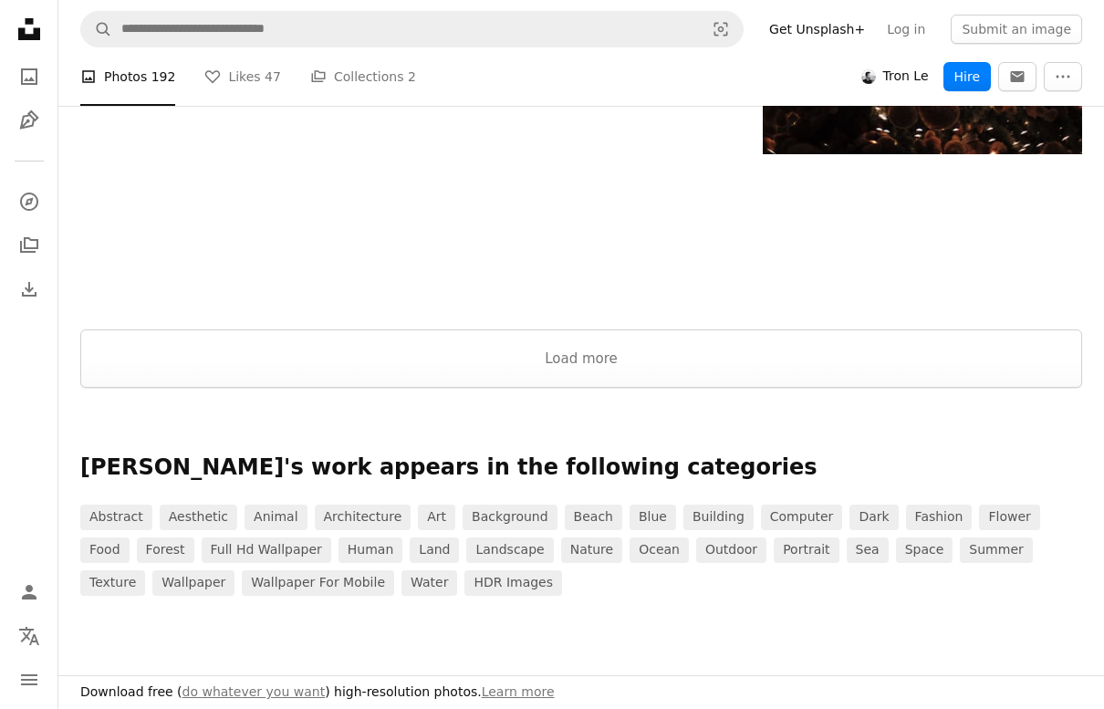
click at [660, 353] on button "Load more" at bounding box center [581, 358] width 1002 height 58
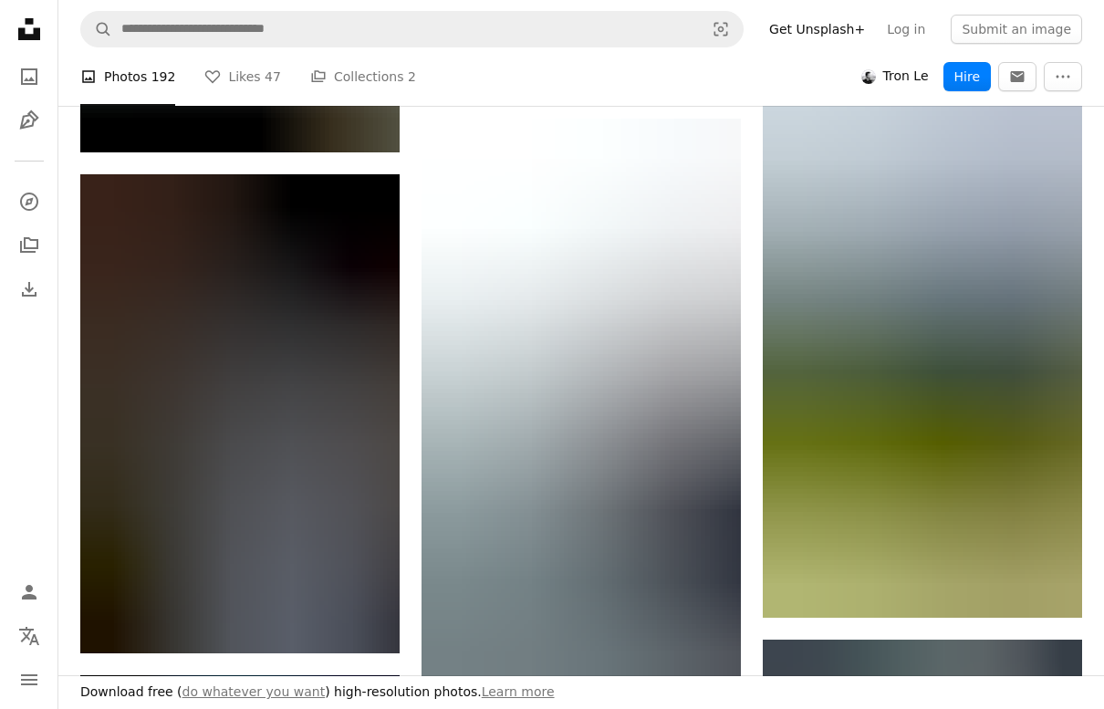
scroll to position [24986, 0]
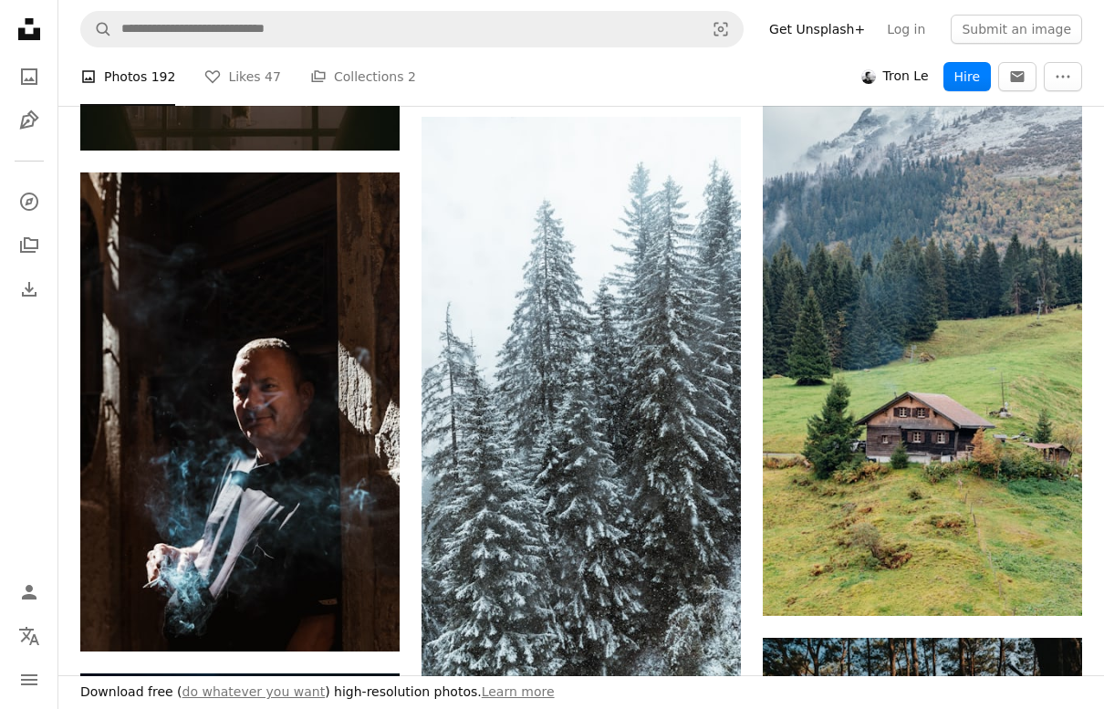
click at [793, 414] on img at bounding box center [922, 331] width 319 height 568
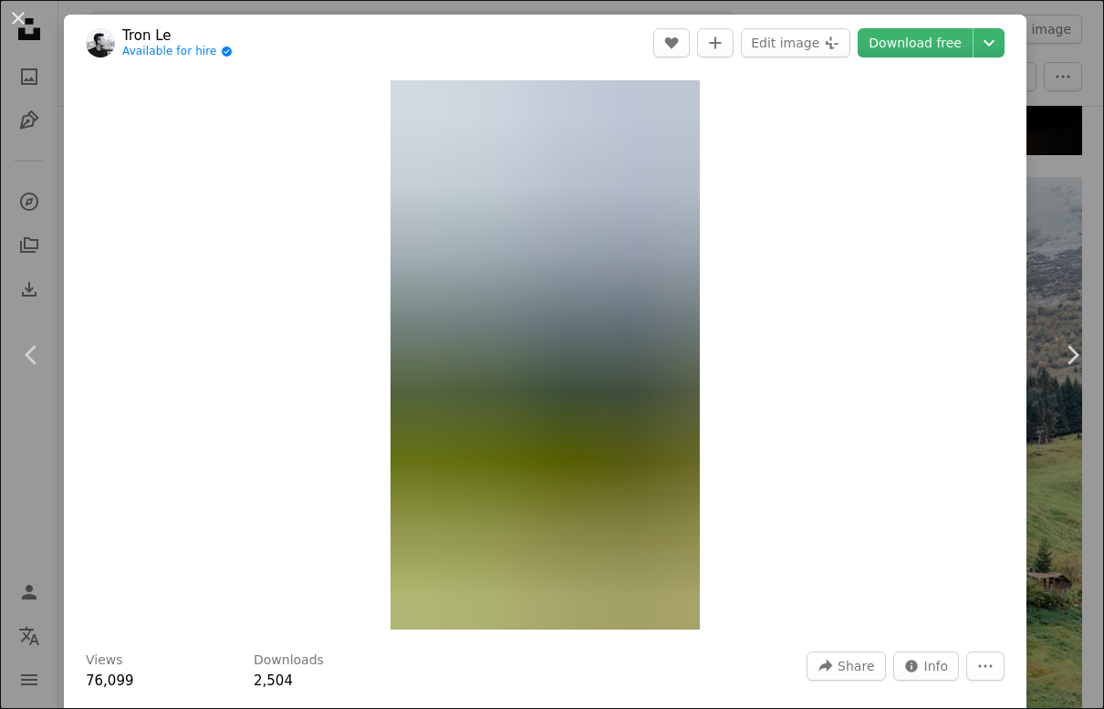
scroll to position [24831, 0]
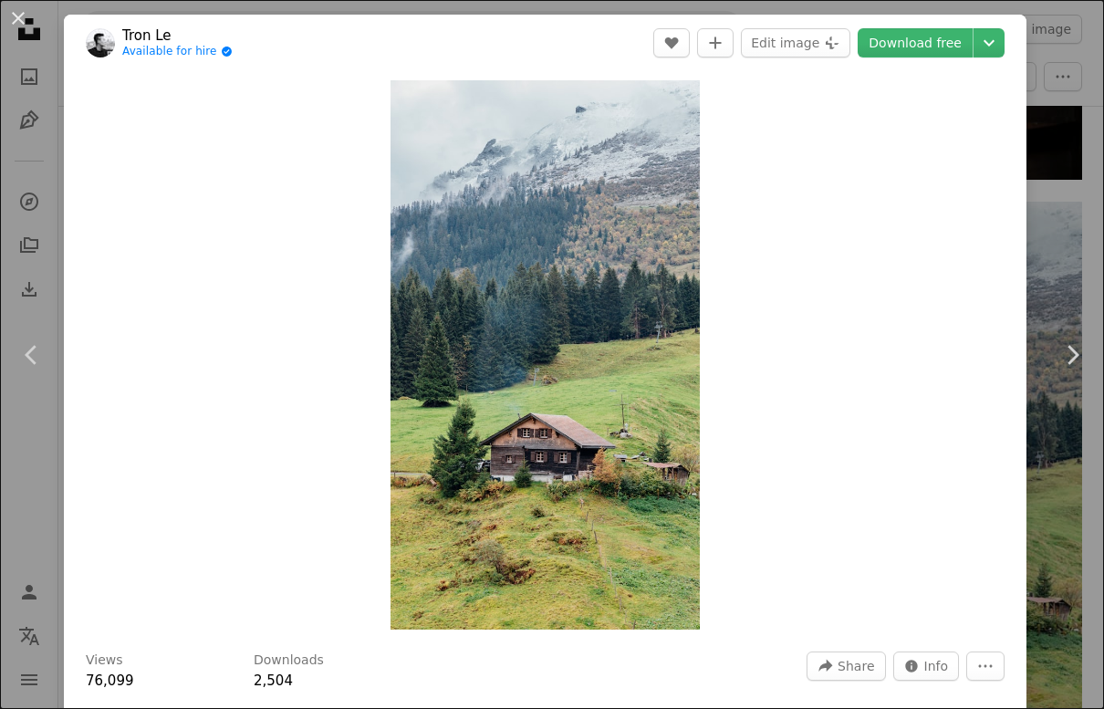
click at [793, 355] on icon "Chevron right" at bounding box center [1072, 354] width 29 height 29
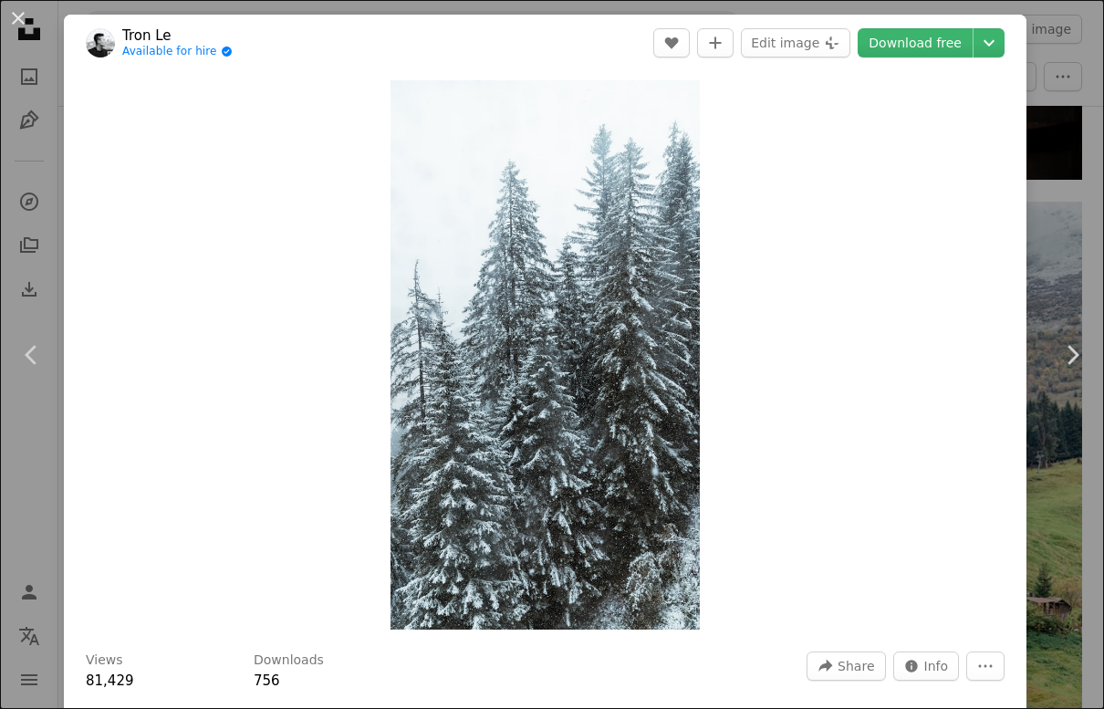
click at [793, 351] on link "Chevron right" at bounding box center [1072, 354] width 64 height 175
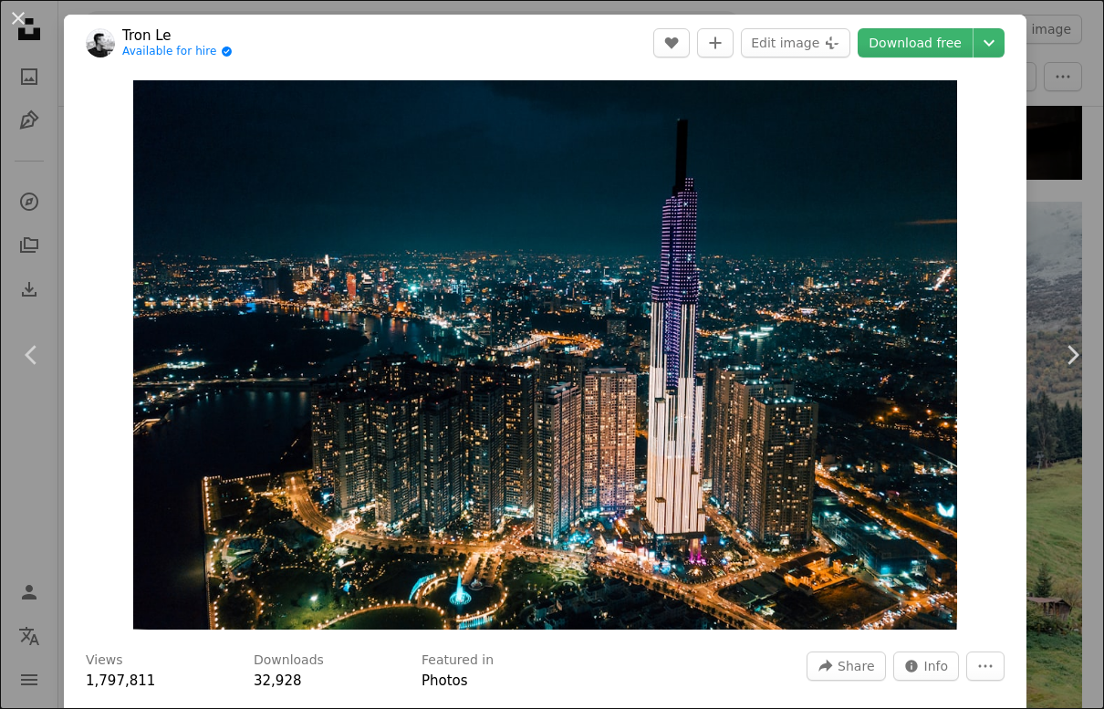
click at [793, 348] on icon at bounding box center [1074, 354] width 12 height 19
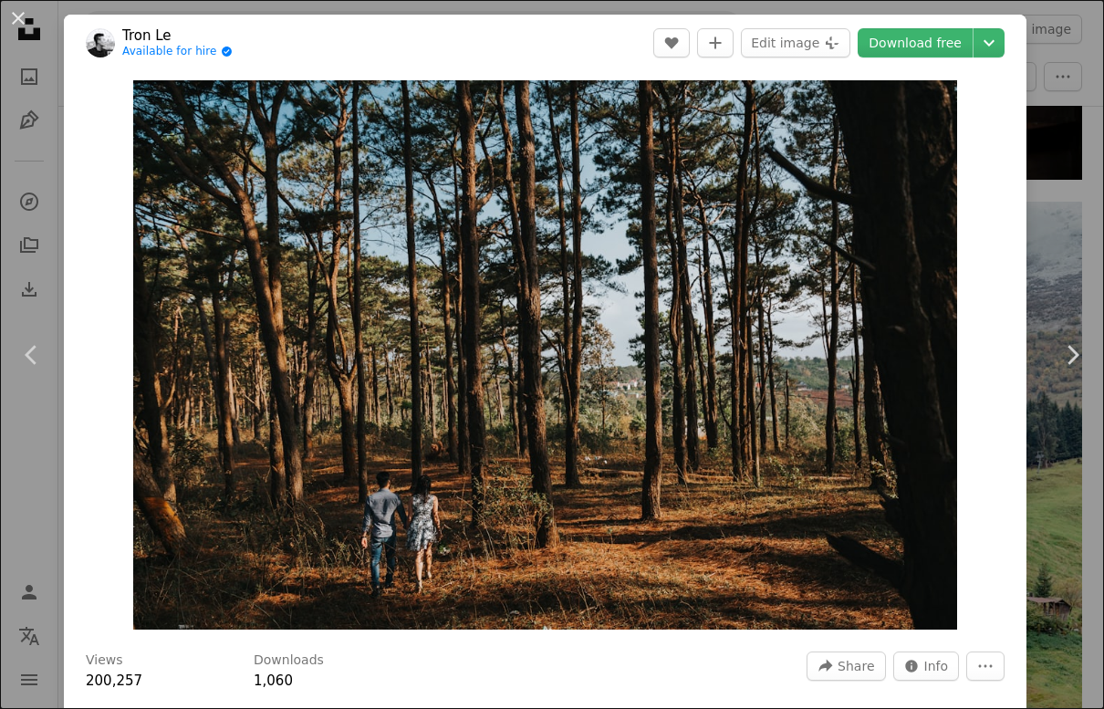
click at [793, 348] on icon "Chevron right" at bounding box center [1072, 354] width 29 height 29
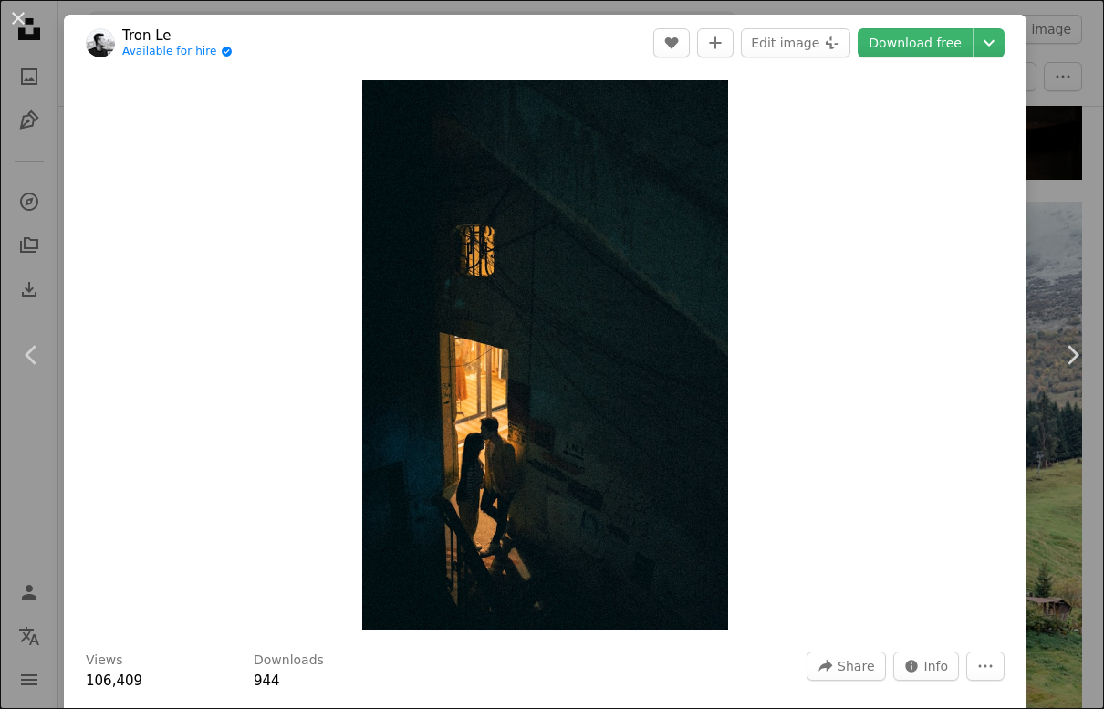
click at [793, 169] on div "An X shape Chevron left Chevron right Tron Le Available for hire A checkmark in…" at bounding box center [552, 354] width 1104 height 709
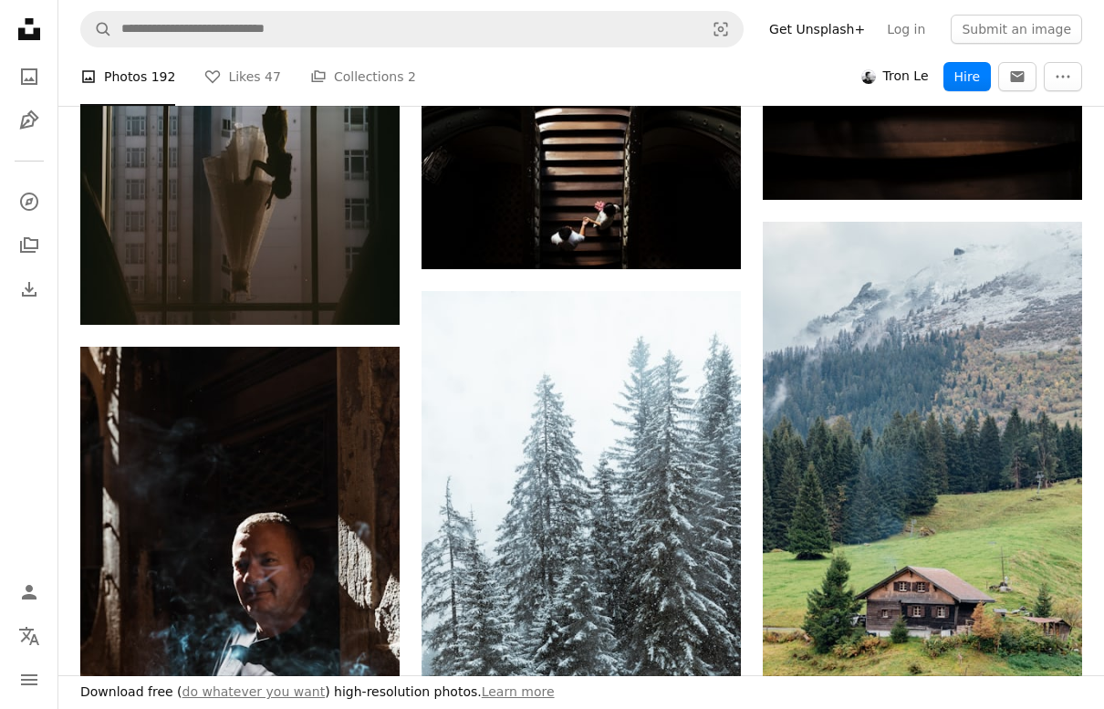
scroll to position [24846, 0]
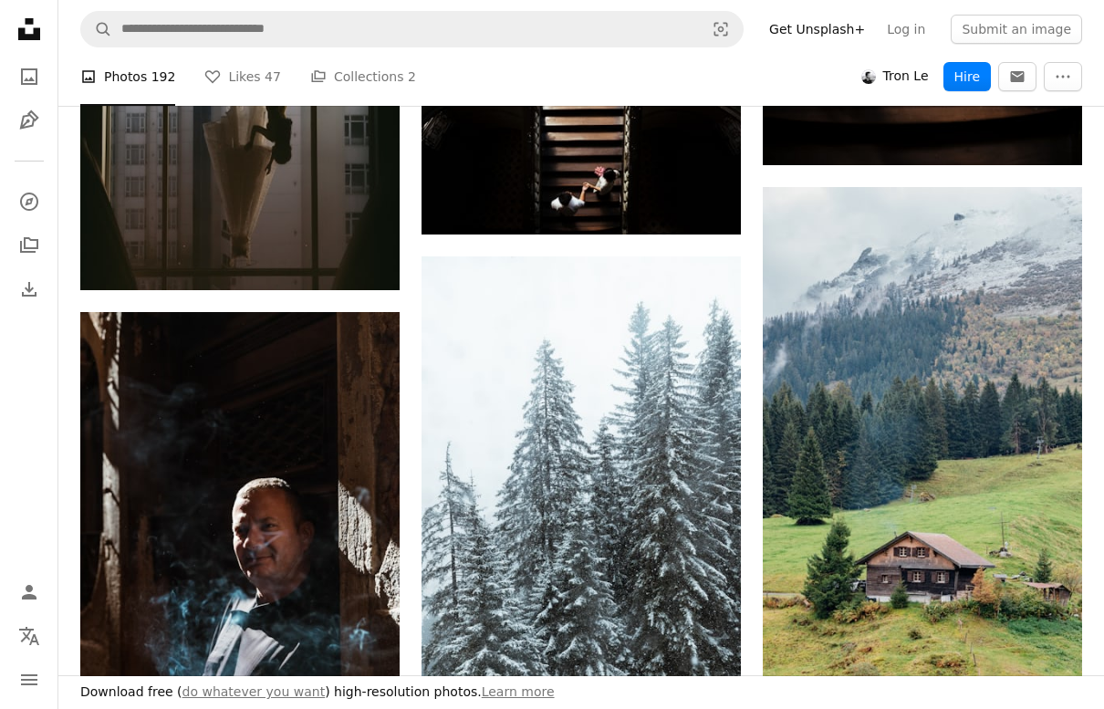
click at [793, 331] on img at bounding box center [922, 471] width 319 height 568
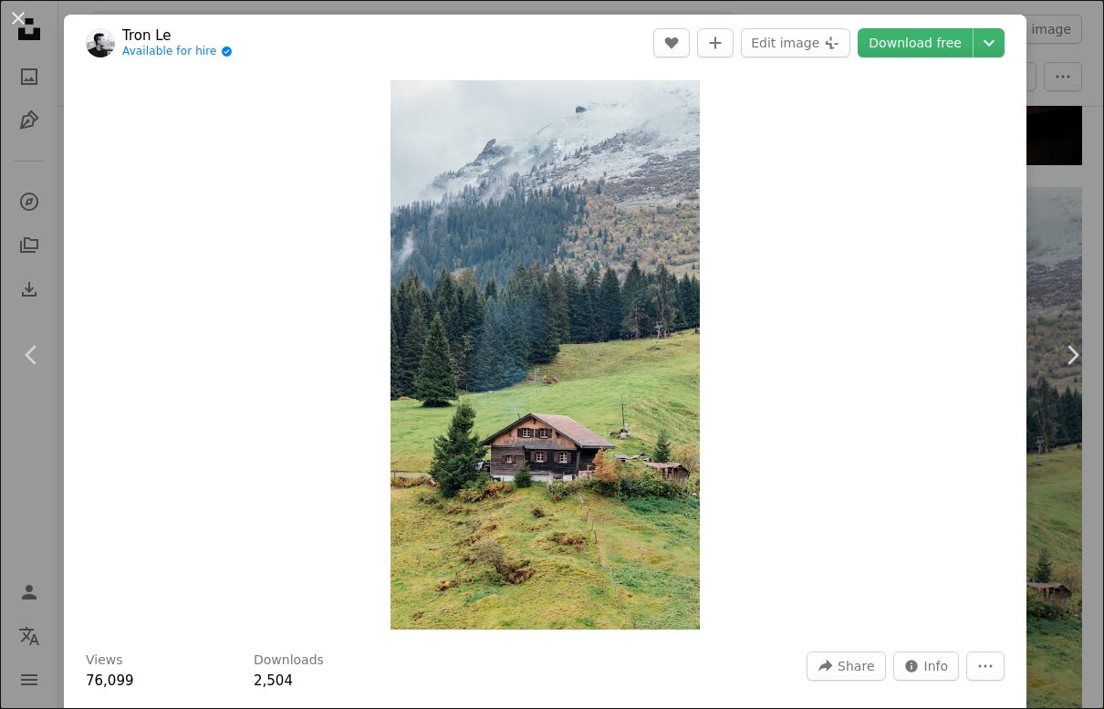
click at [793, 380] on link "Chevron right" at bounding box center [1072, 354] width 64 height 175
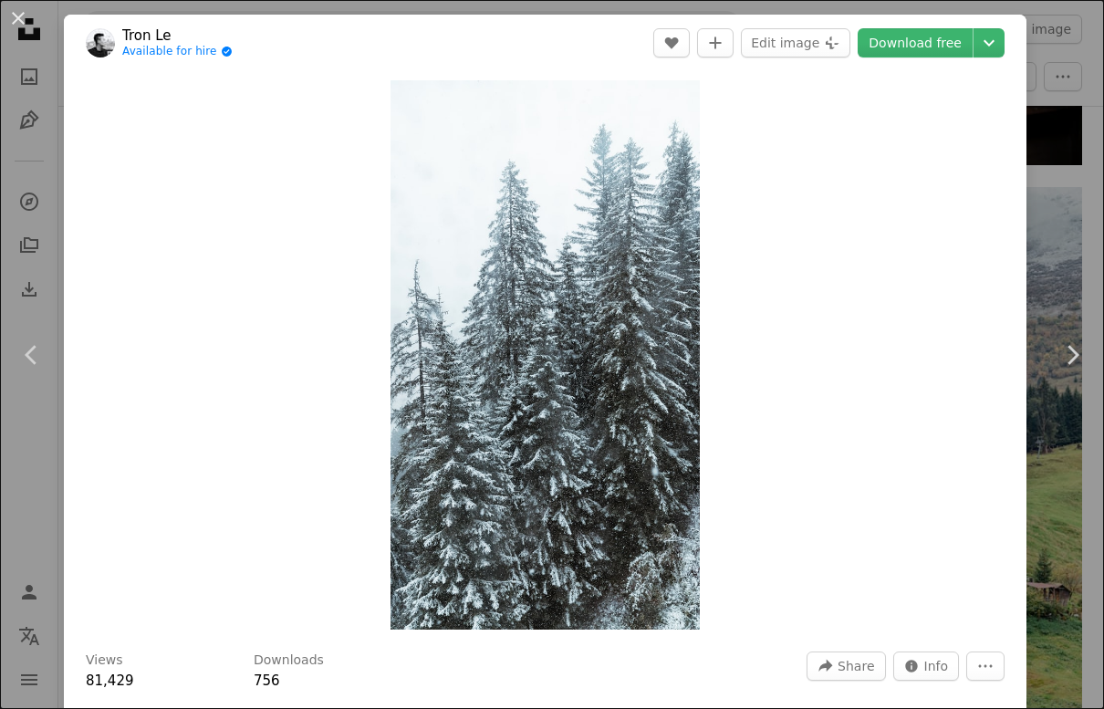
click at [793, 368] on link "Chevron right" at bounding box center [1072, 354] width 64 height 175
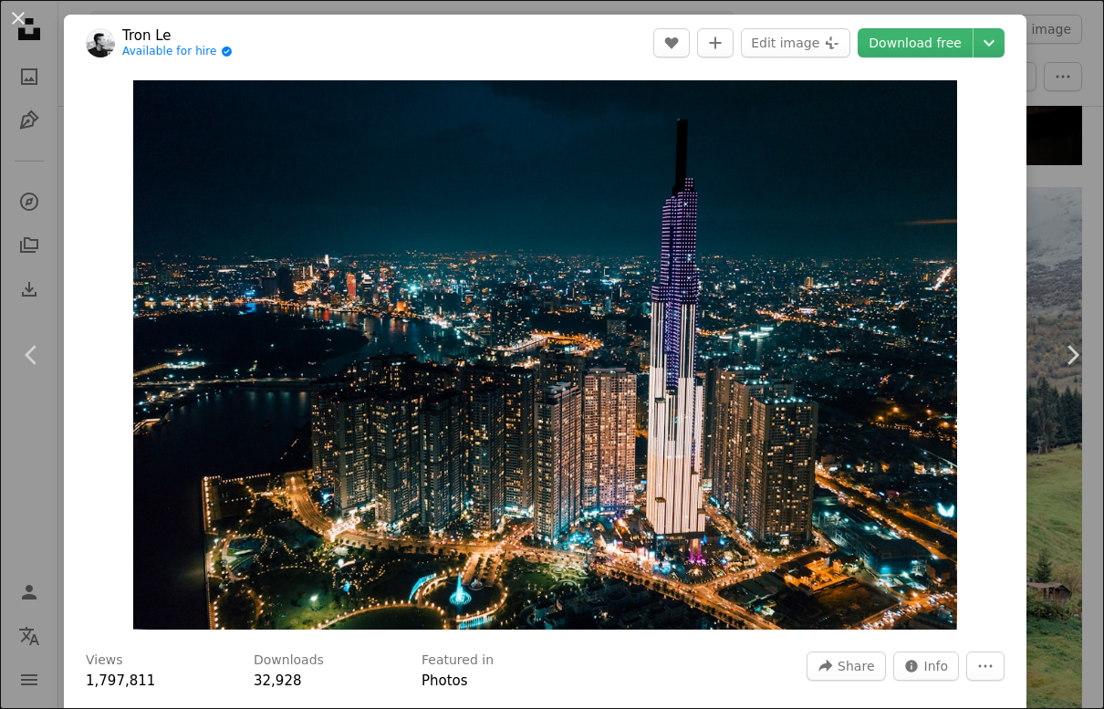
click at [793, 362] on icon "Chevron right" at bounding box center [1072, 354] width 29 height 29
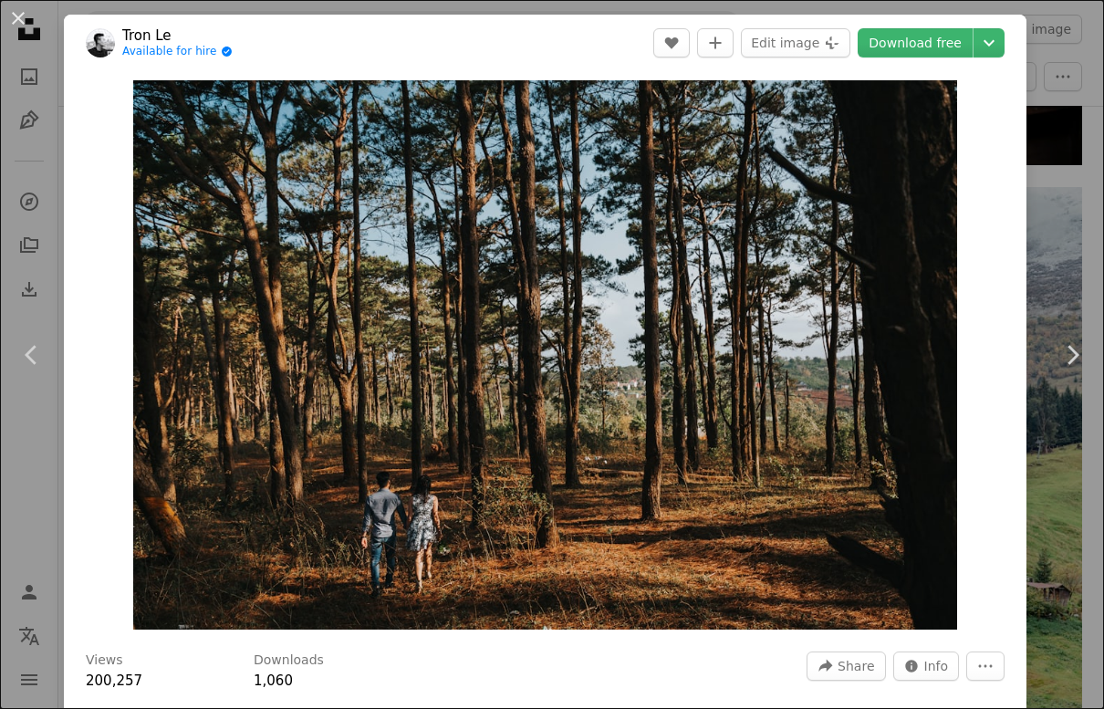
click at [793, 412] on link "Chevron right" at bounding box center [1072, 354] width 64 height 175
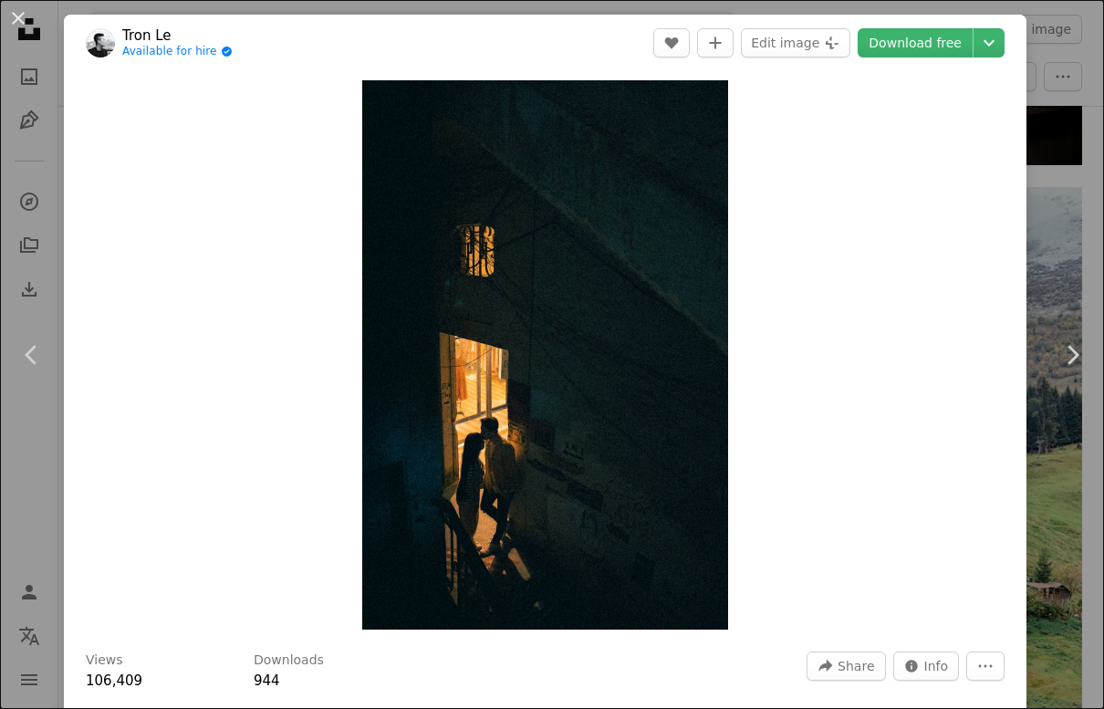
click at [793, 216] on div "An X shape Chevron left Chevron right Tron Le Available for hire A checkmark in…" at bounding box center [552, 354] width 1104 height 709
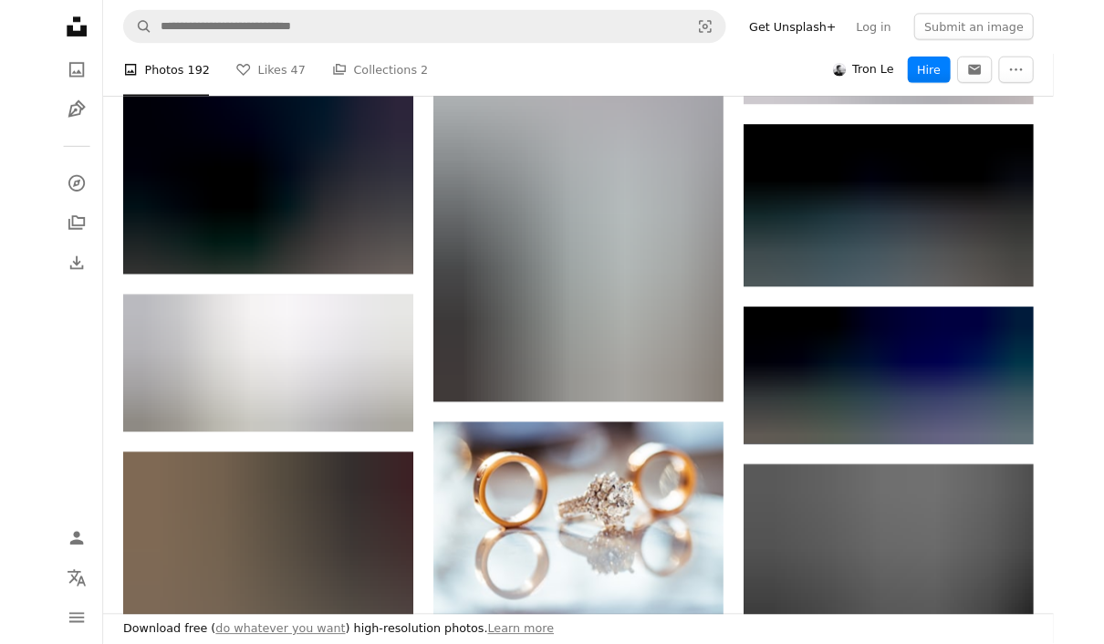
scroll to position [22907, 0]
